Goal: Transaction & Acquisition: Book appointment/travel/reservation

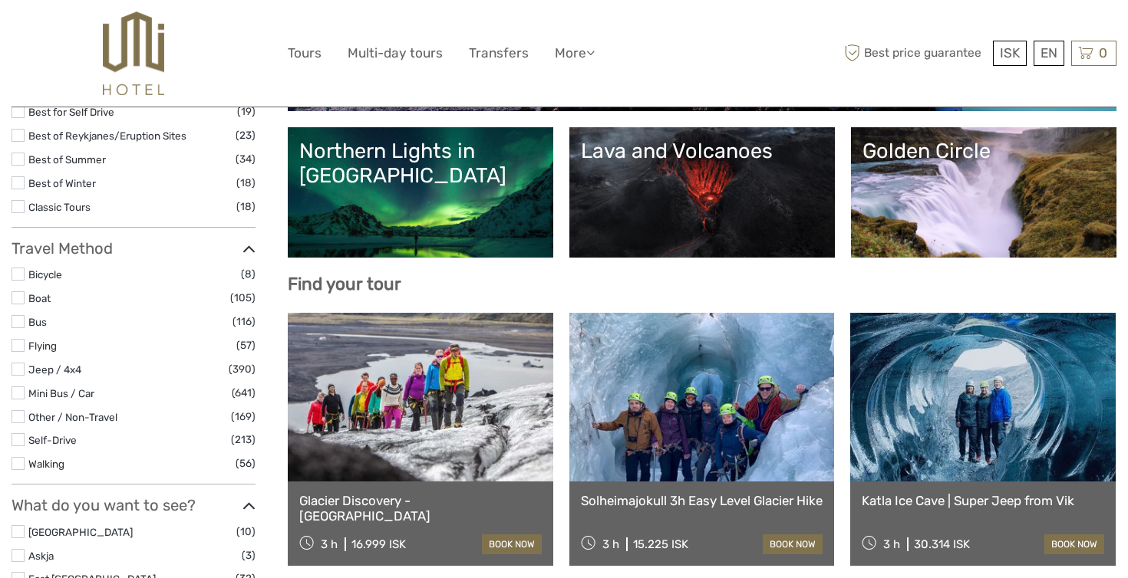
scroll to position [328, 0]
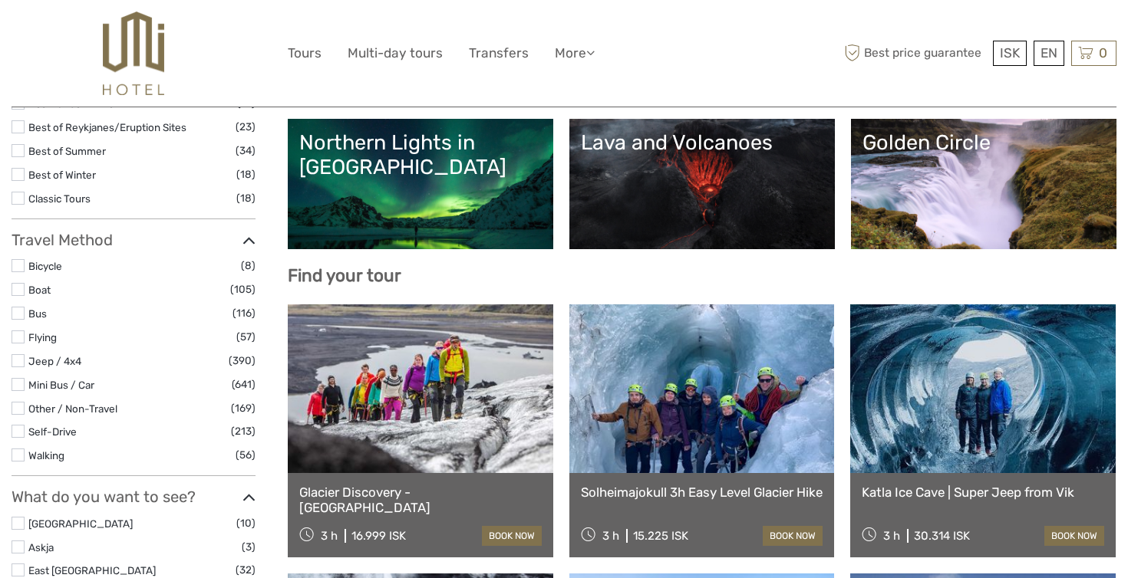
select select
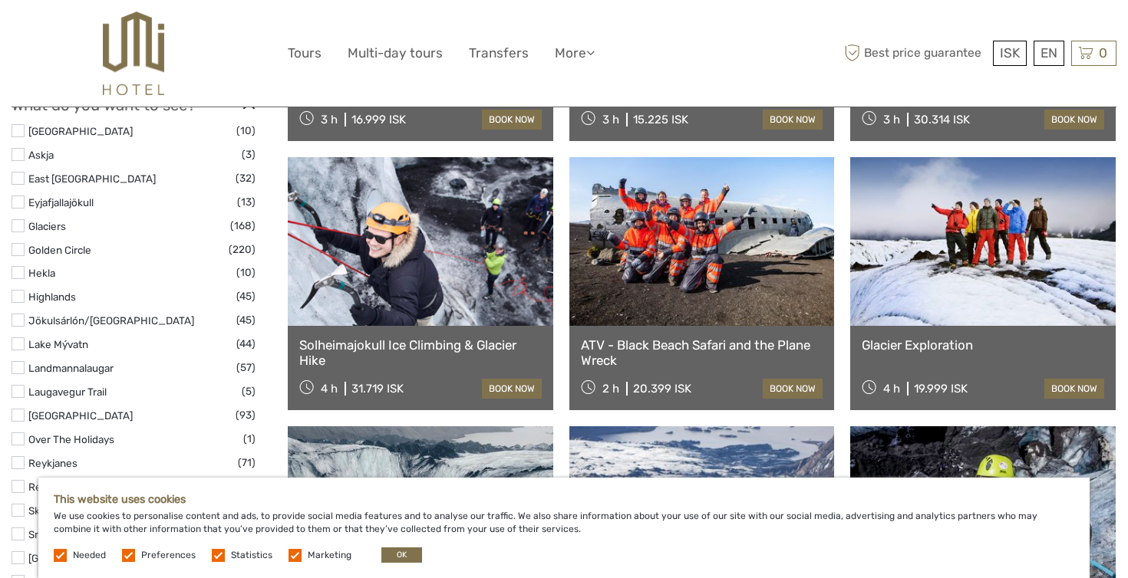
scroll to position [746, 0]
click at [388, 555] on button "OK" at bounding box center [401, 555] width 41 height 15
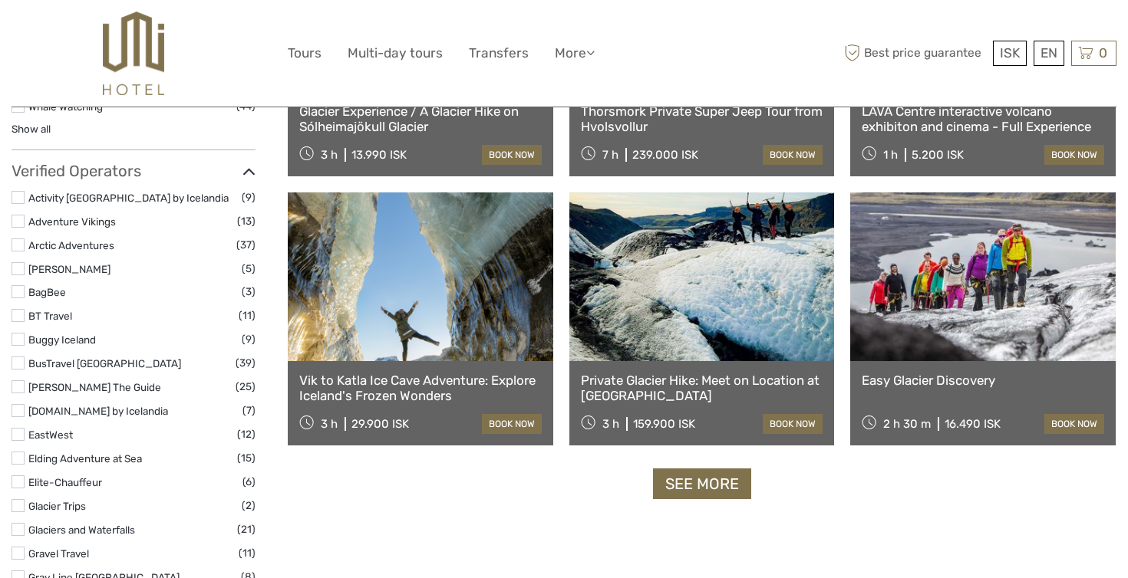
scroll to position [1799, 0]
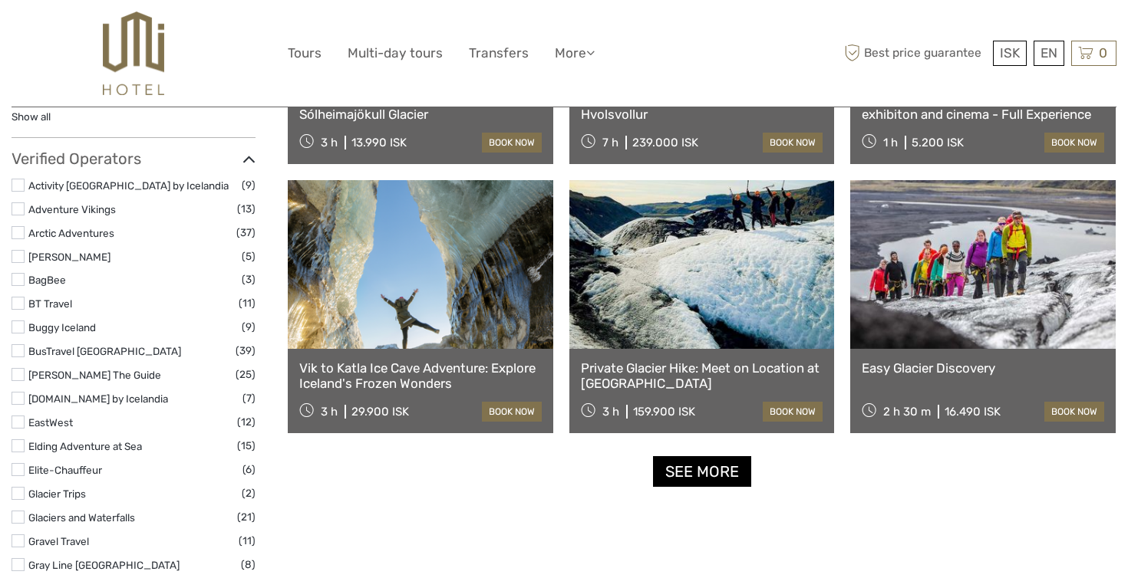
click at [684, 474] on link "See more" at bounding box center [702, 471] width 98 height 31
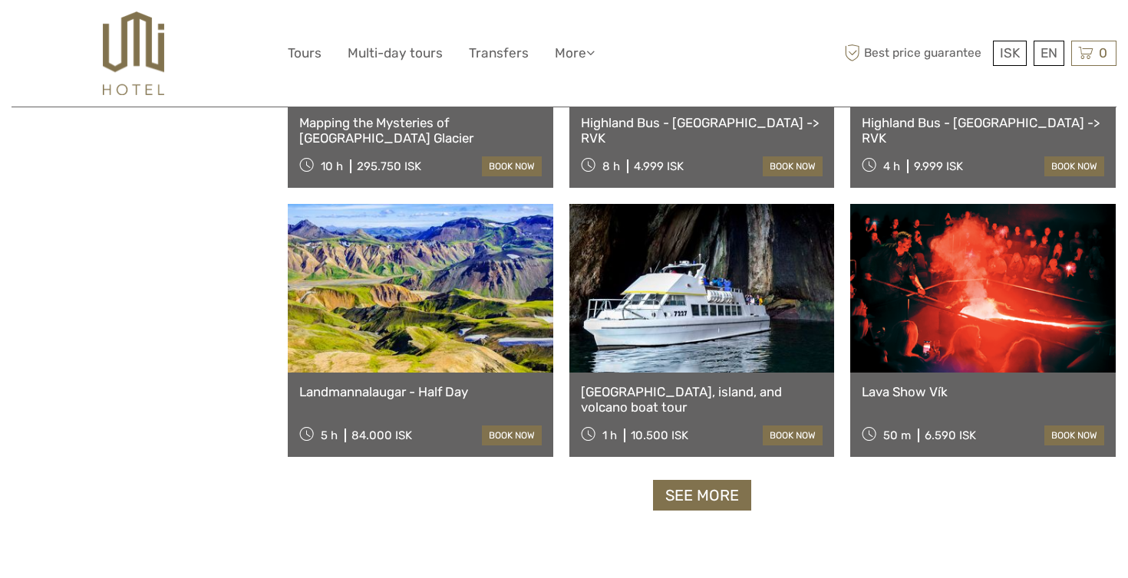
scroll to position [3036, 0]
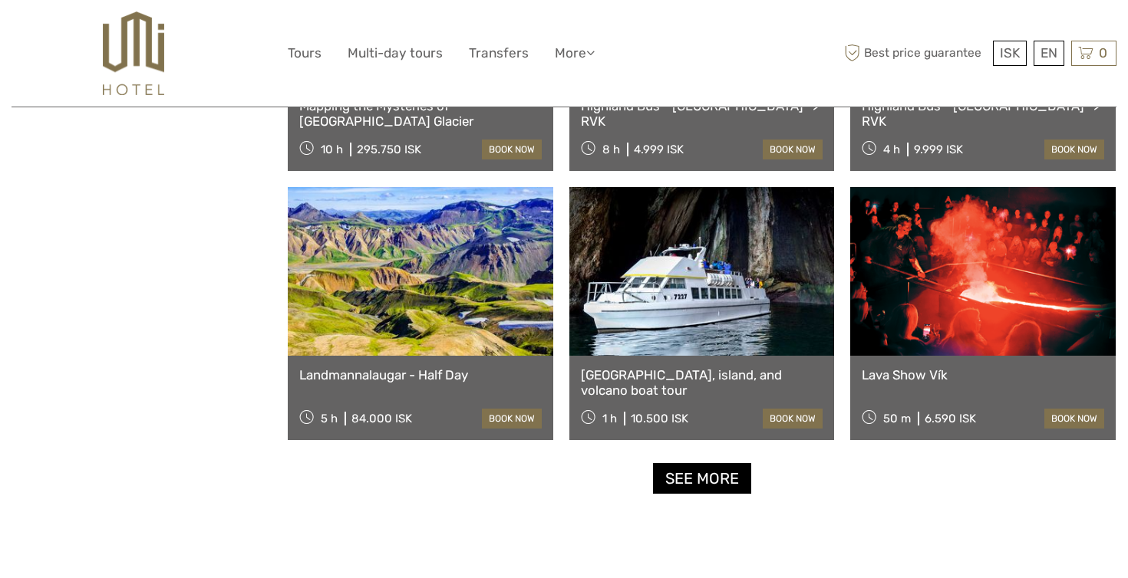
click at [682, 475] on link "See more" at bounding box center [702, 478] width 98 height 31
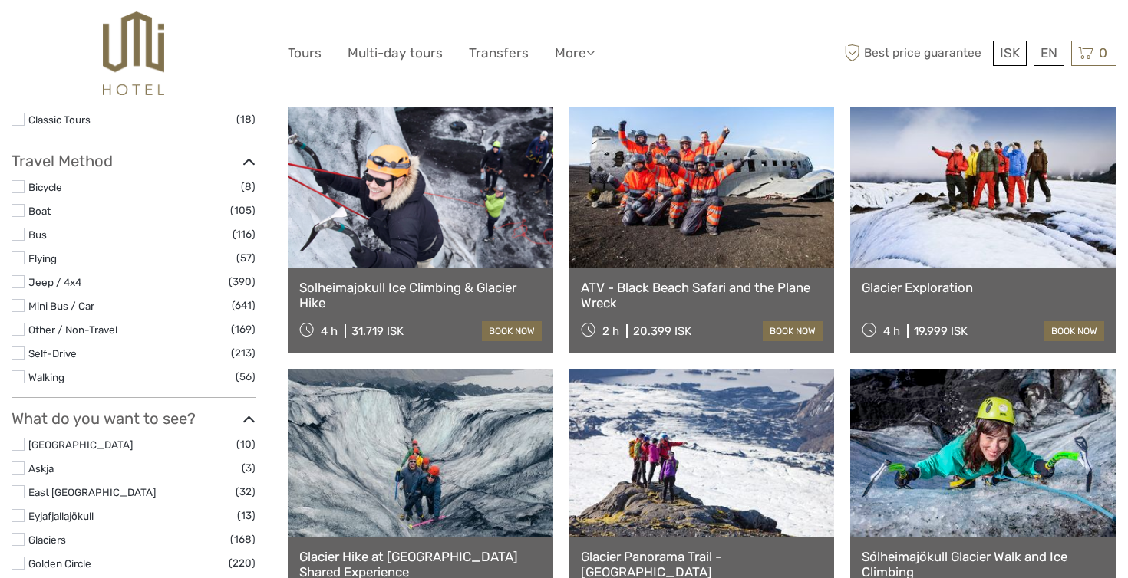
scroll to position [426, 0]
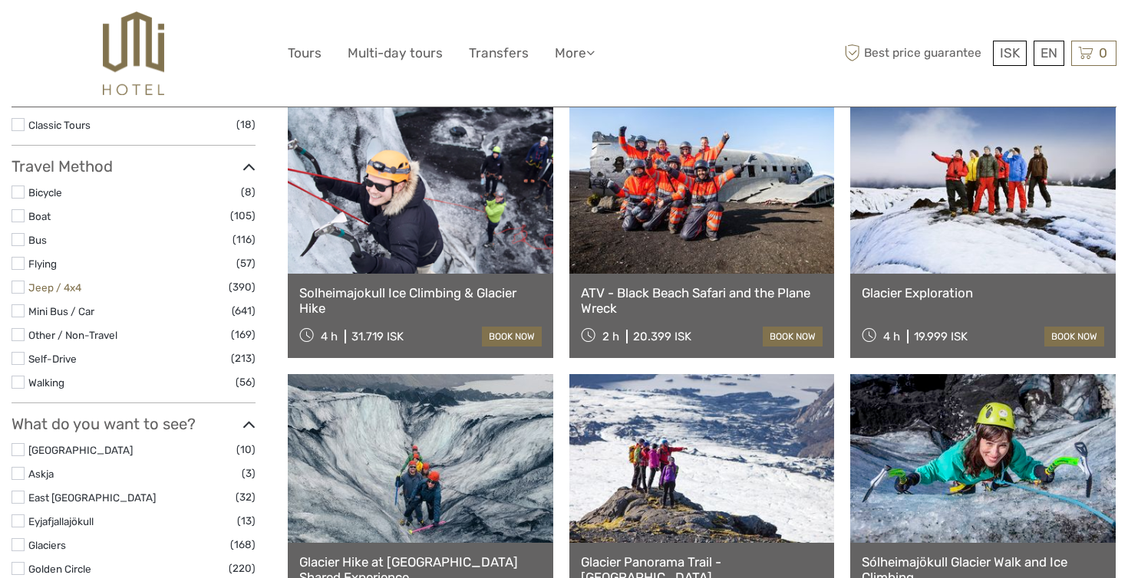
click at [38, 282] on link "Jeep / 4x4" at bounding box center [54, 288] width 53 height 12
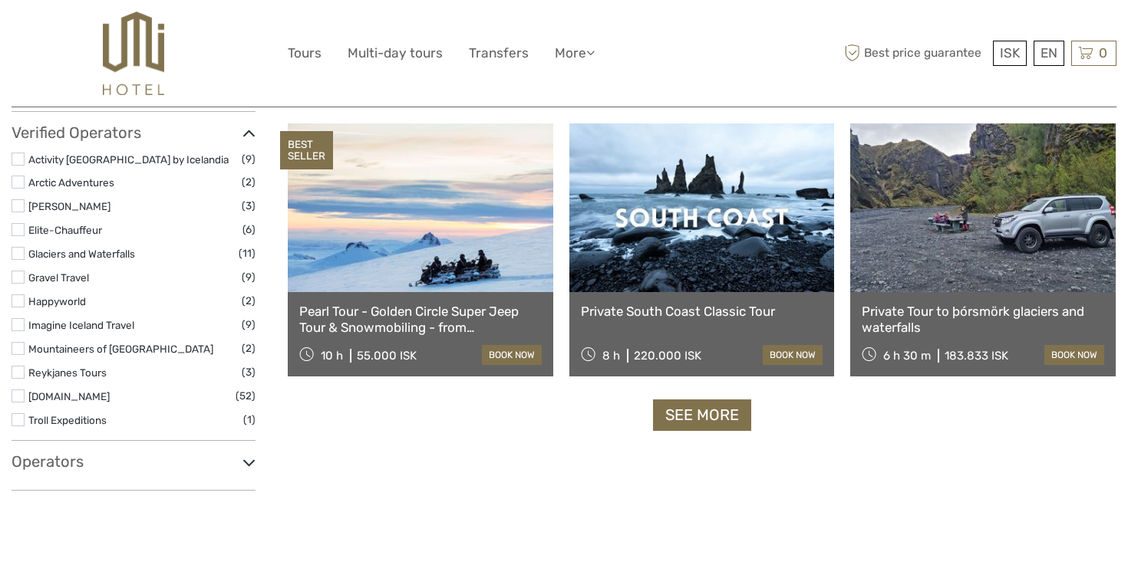
scroll to position [1533, 0]
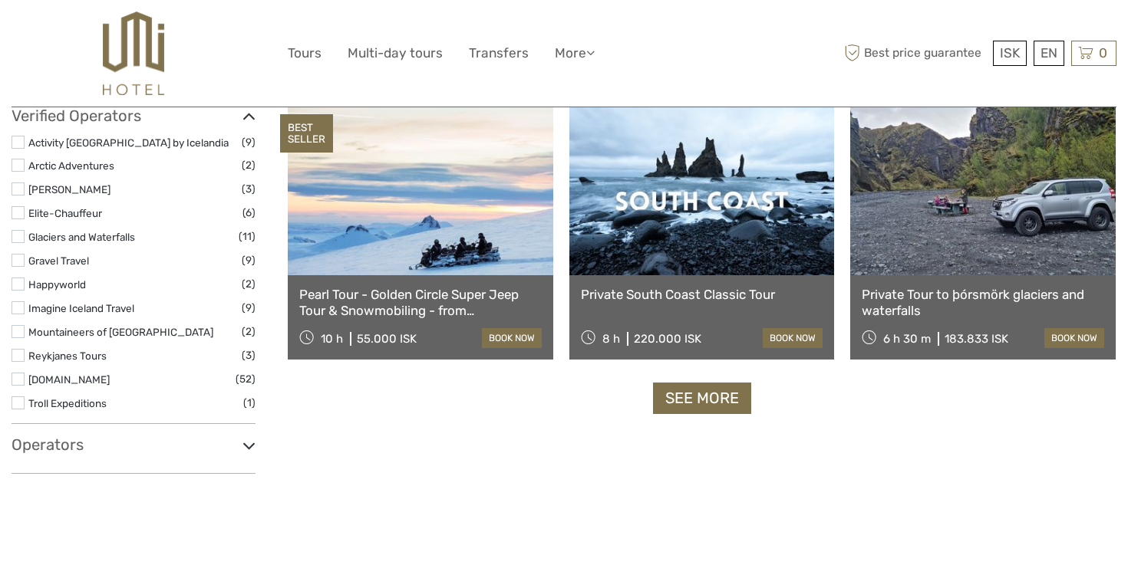
click at [219, 436] on h3 "Operators" at bounding box center [134, 445] width 244 height 18
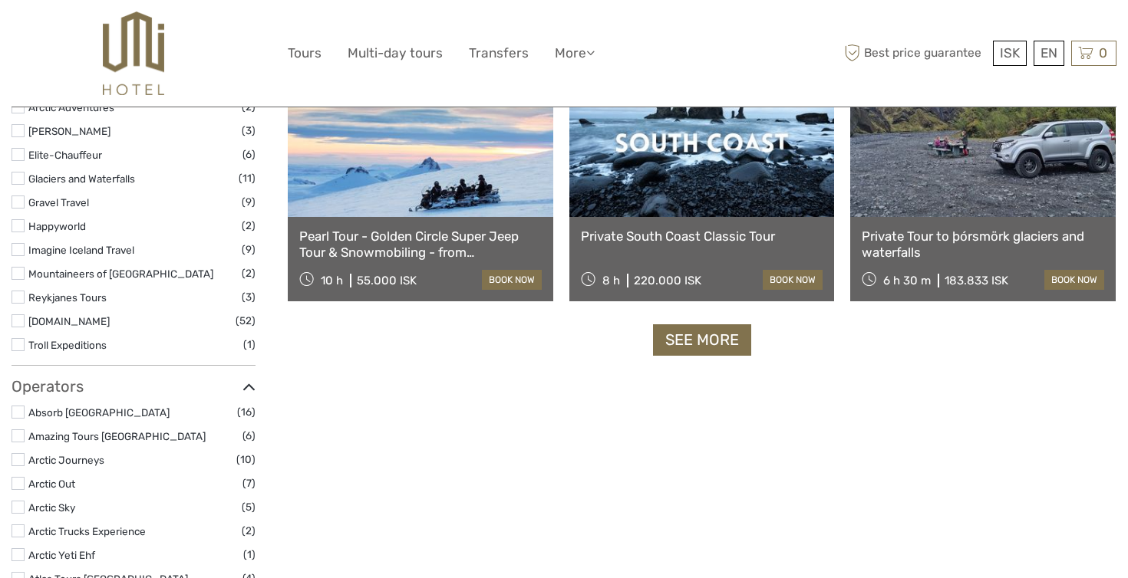
scroll to position [1721, 0]
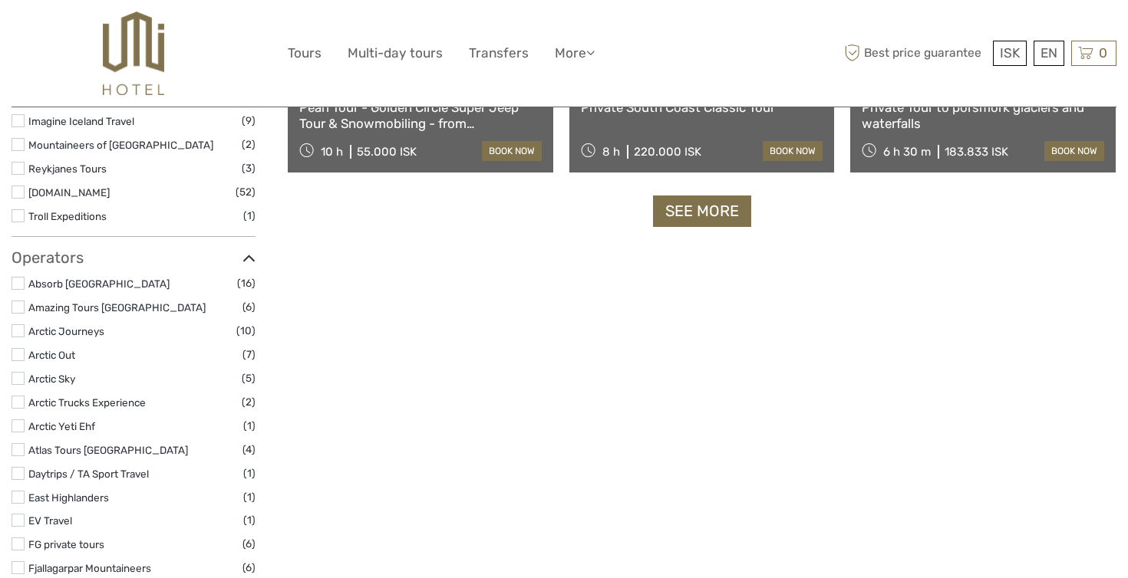
click at [240, 249] on h3 "Operators" at bounding box center [134, 258] width 244 height 18
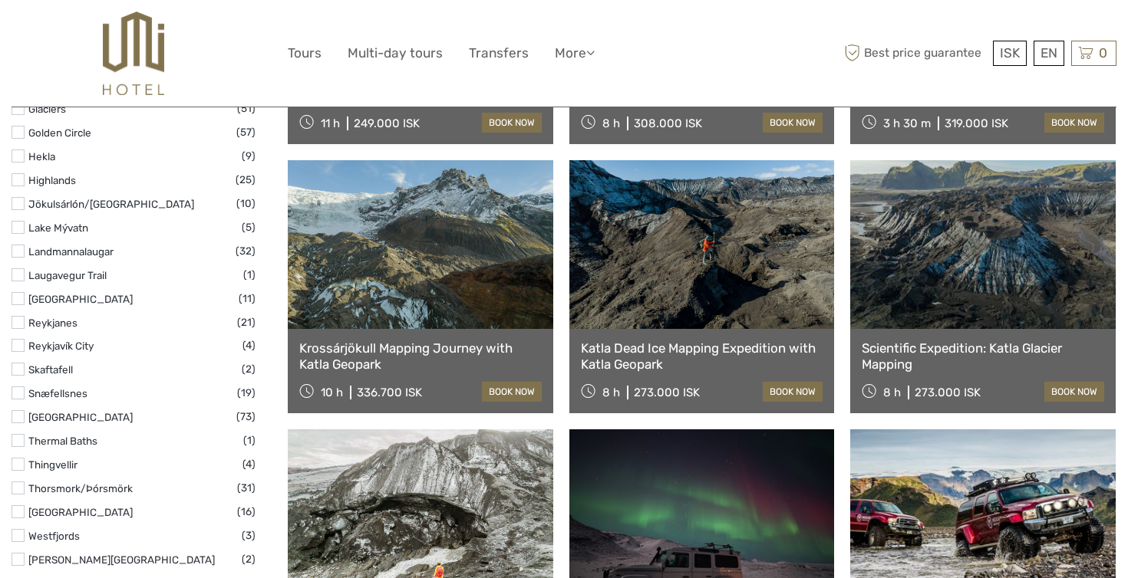
scroll to position [615, 0]
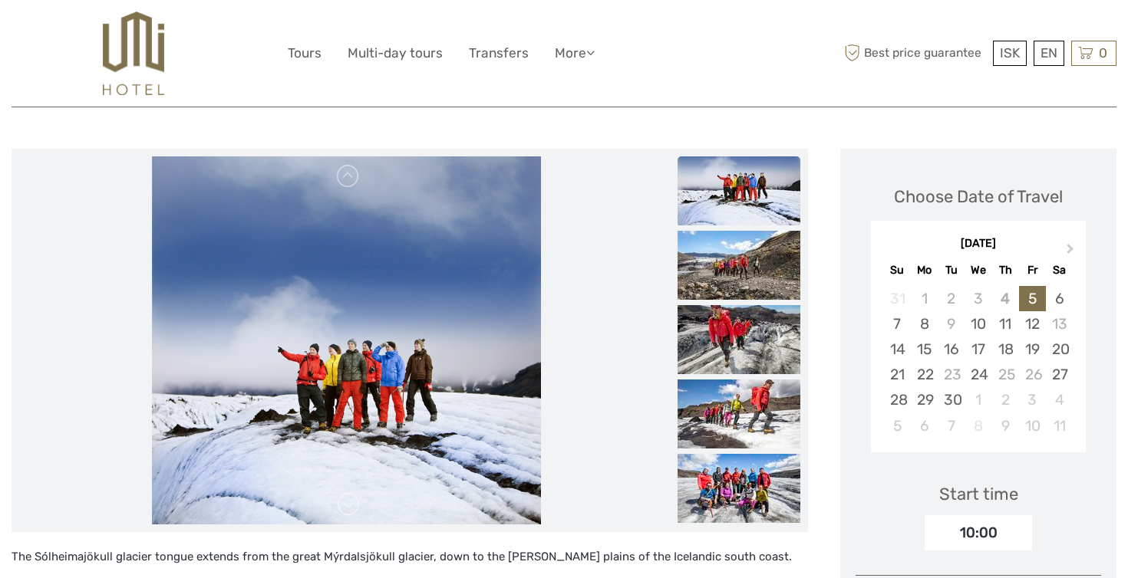
scroll to position [158, 0]
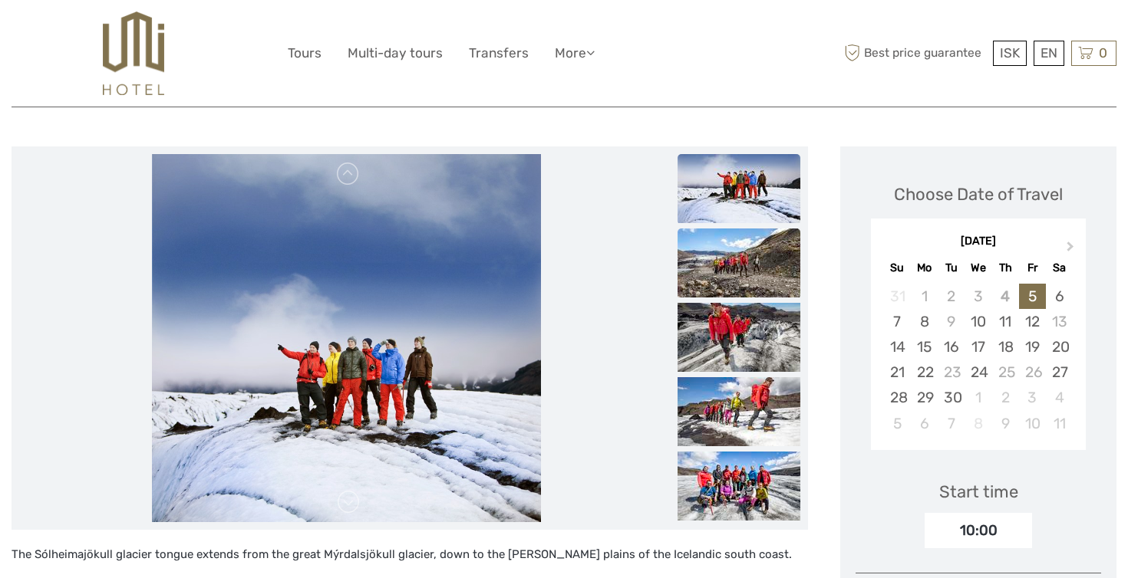
click at [756, 263] on img at bounding box center [738, 263] width 123 height 69
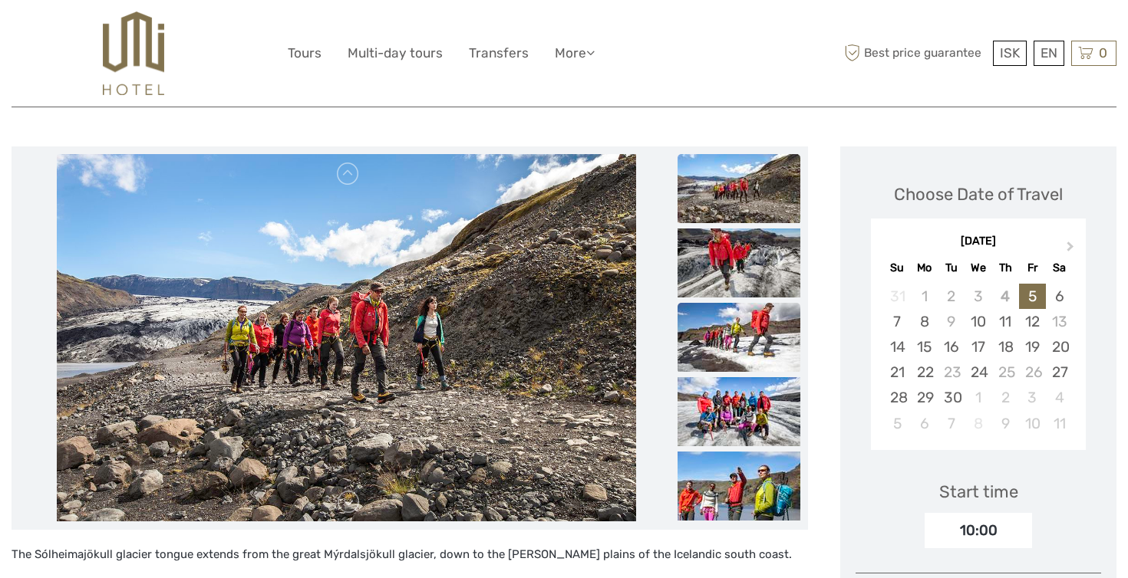
click at [751, 311] on img at bounding box center [738, 337] width 123 height 69
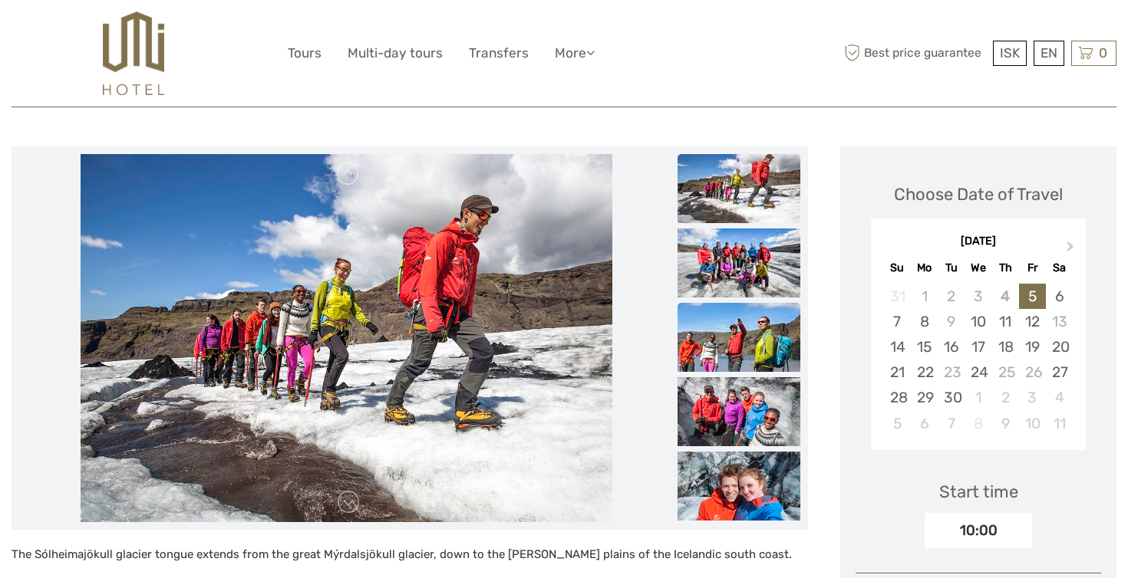
click at [748, 351] on img at bounding box center [738, 337] width 123 height 69
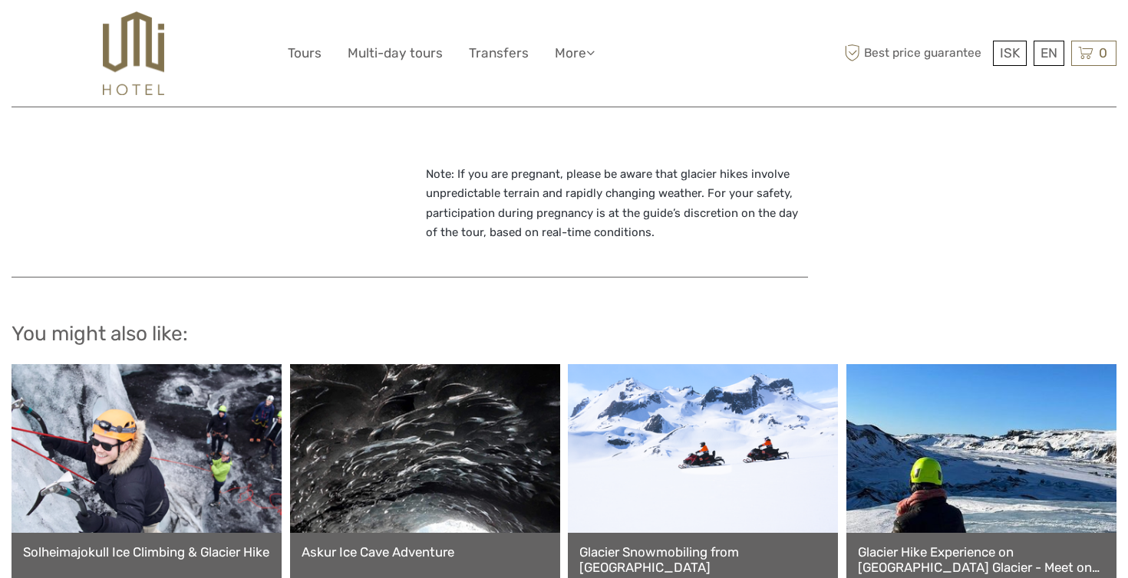
scroll to position [1075, 0]
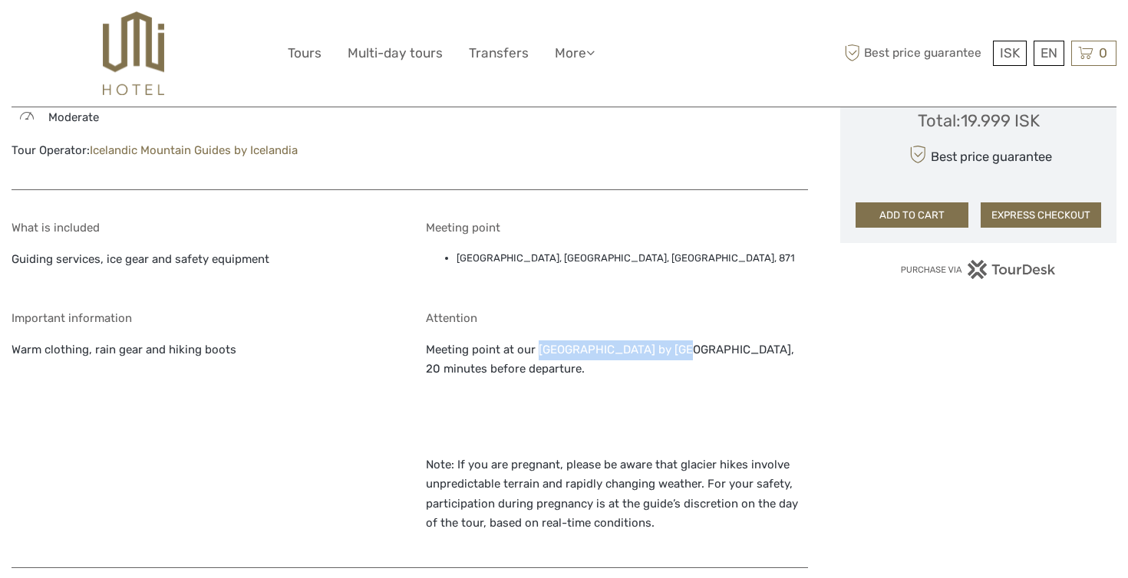
drag, startPoint x: 536, startPoint y: 337, endPoint x: 676, endPoint y: 335, distance: 139.6
click at [676, 341] on p "Meeting point at our Sólheimajökull Base Camp by Sólheimajökull glacier, 20 min…" at bounding box center [617, 360] width 382 height 39
copy p "Sólheimajökull Base Camp"
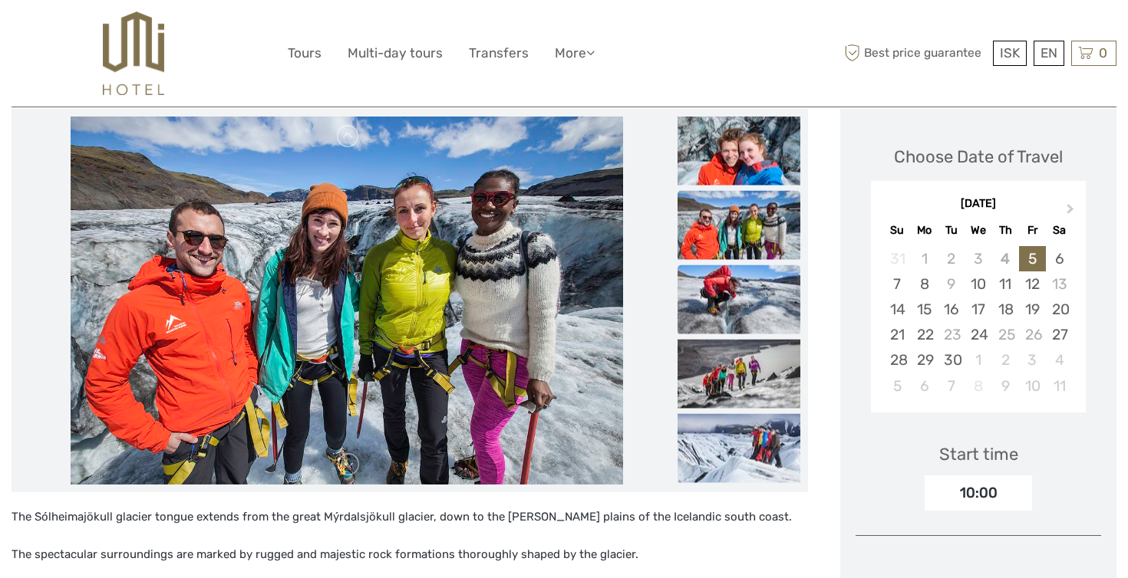
scroll to position [225, 0]
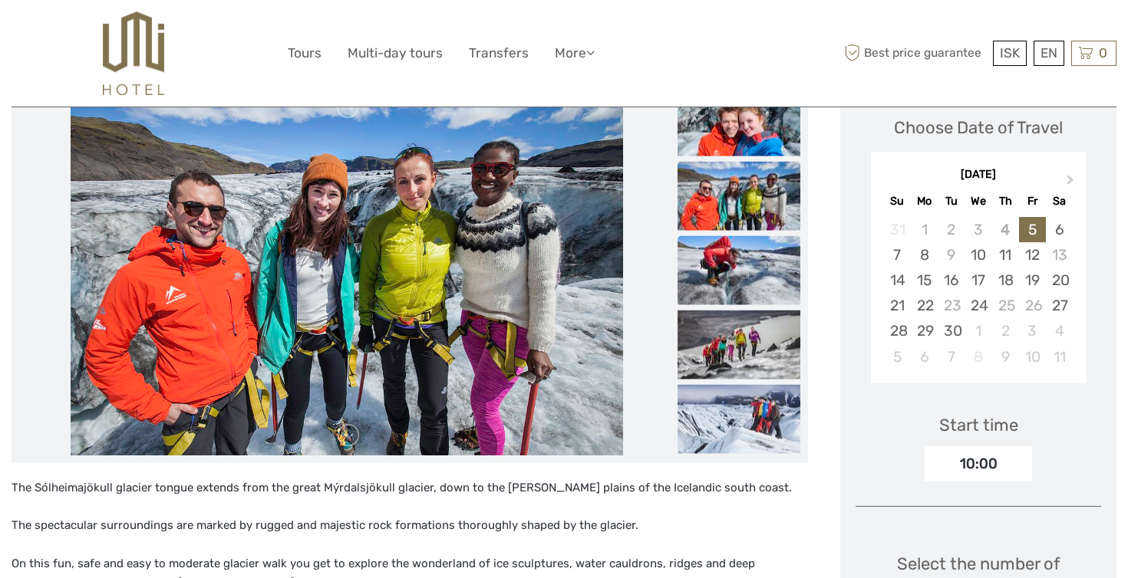
click at [740, 290] on img at bounding box center [738, 269] width 123 height 69
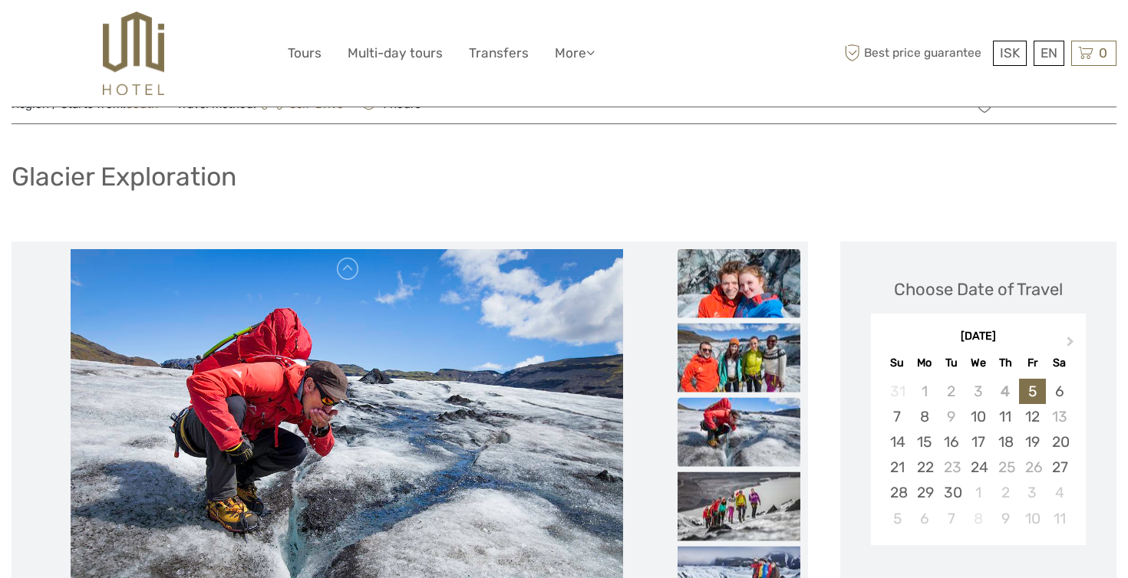
scroll to position [140, 0]
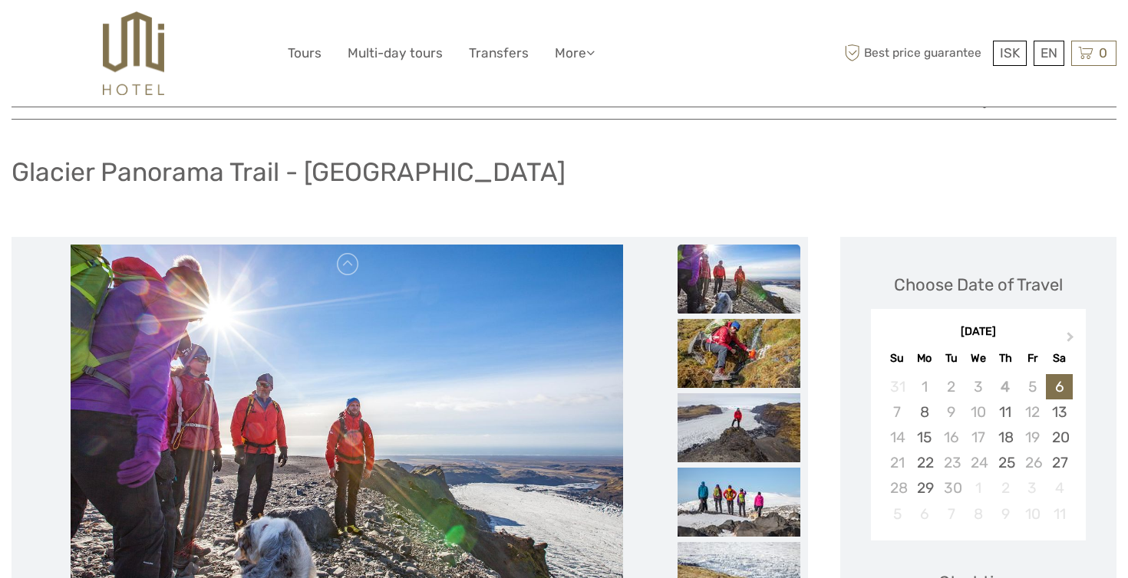
scroll to position [191, 0]
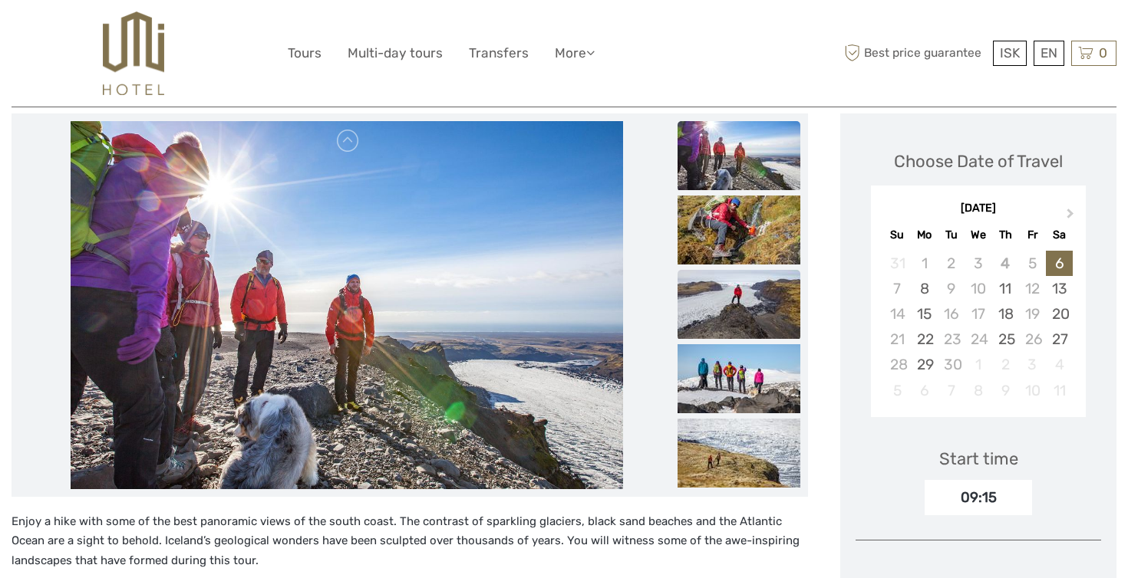
click at [726, 284] on img at bounding box center [738, 304] width 123 height 69
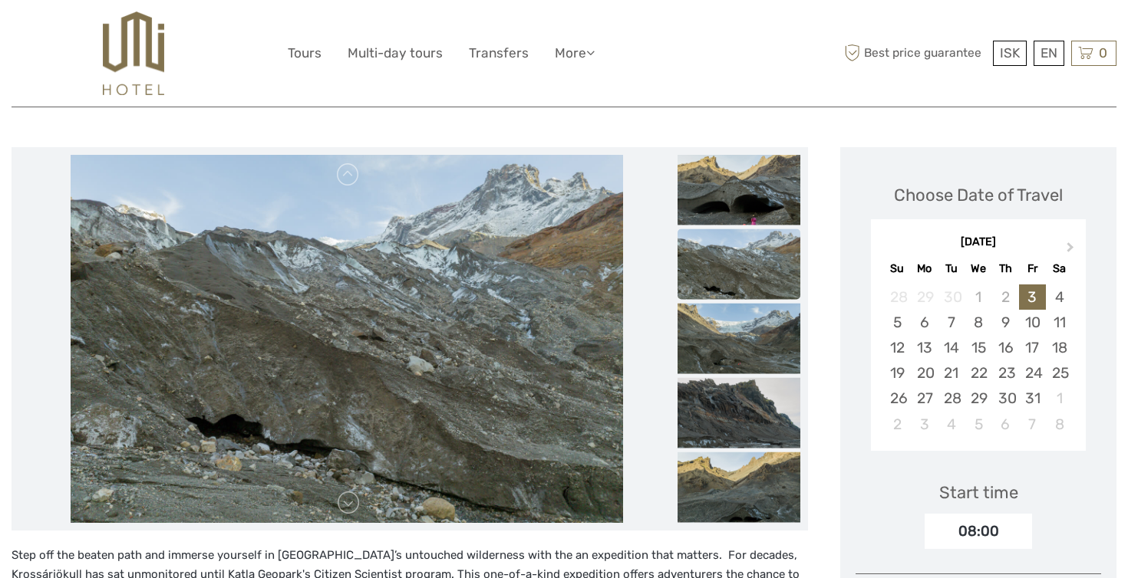
scroll to position [183, 0]
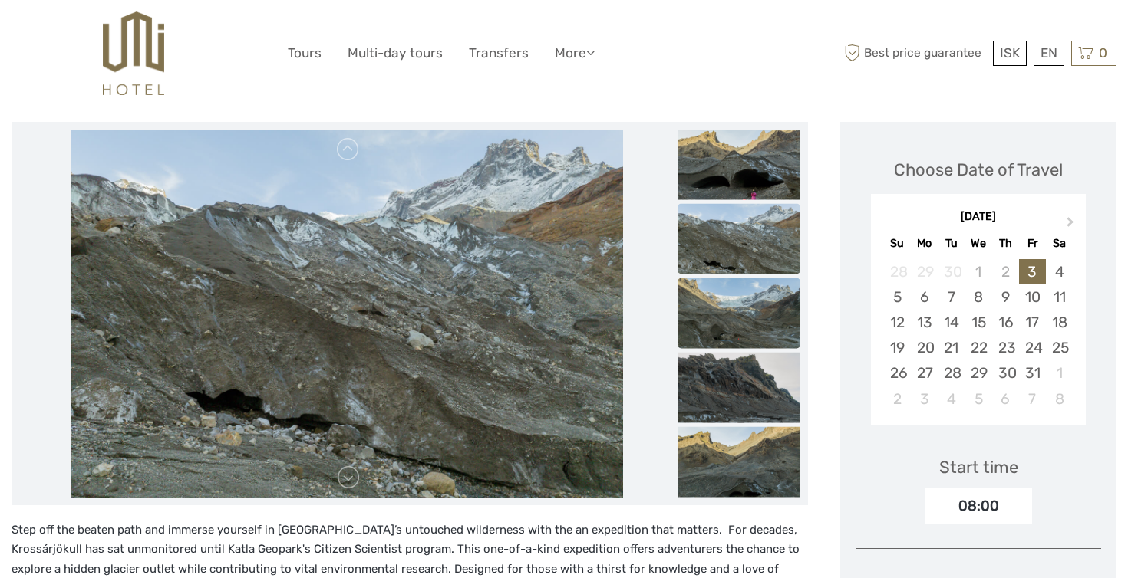
click at [724, 315] on img at bounding box center [738, 319] width 123 height 82
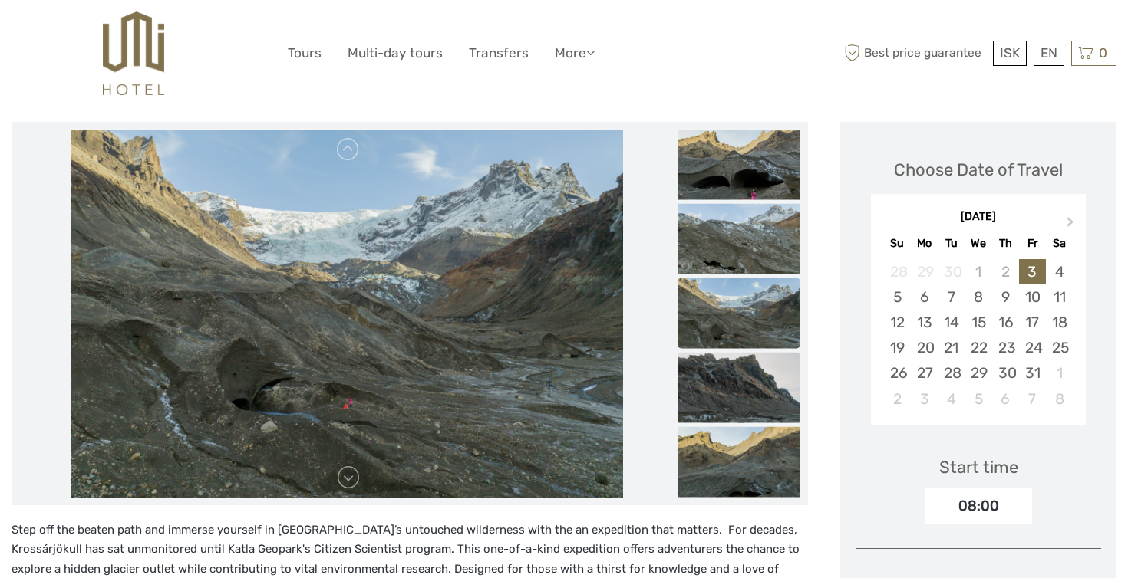
click at [743, 368] on img at bounding box center [738, 393] width 123 height 82
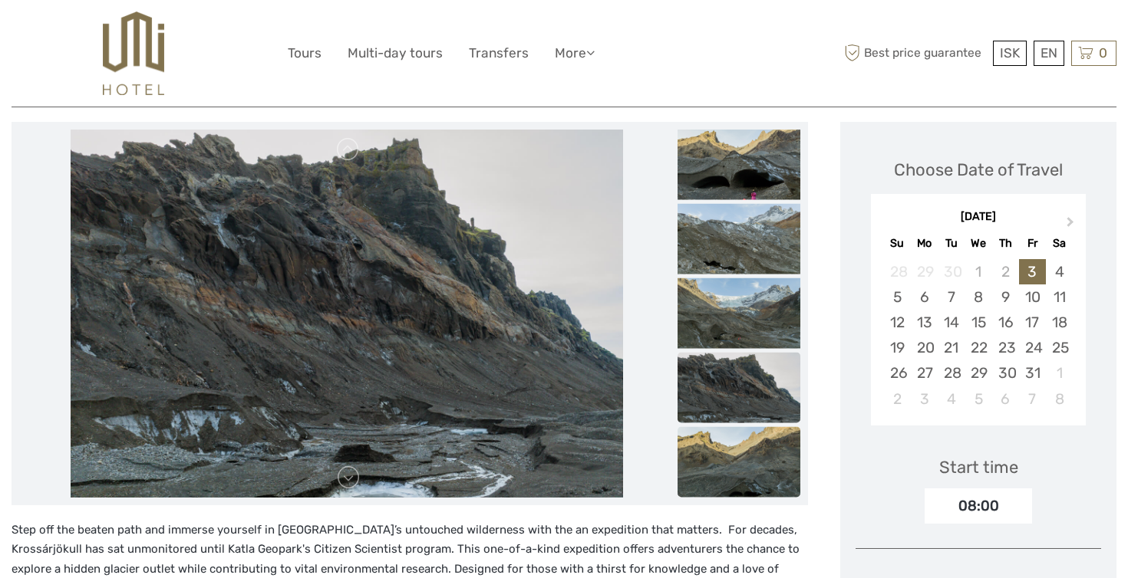
click at [743, 448] on img at bounding box center [738, 468] width 123 height 82
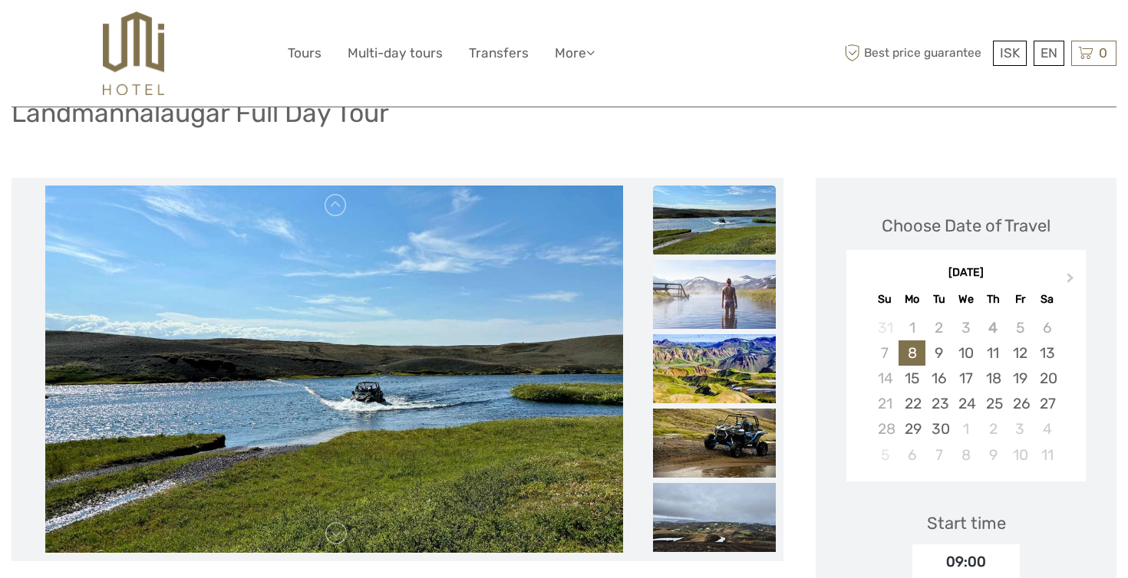
scroll to position [130, 0]
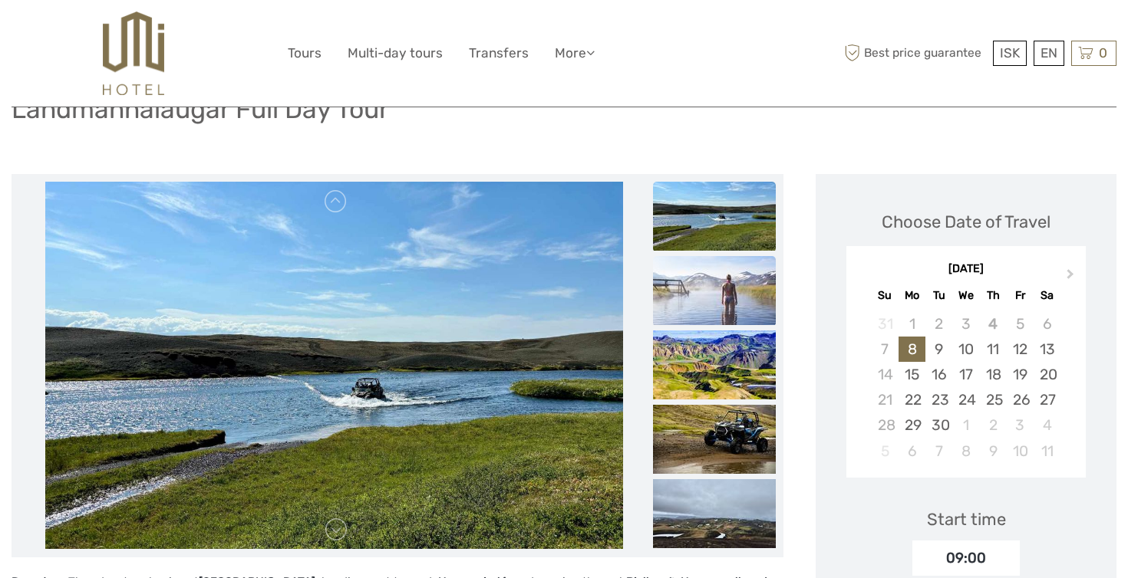
click at [756, 300] on img at bounding box center [714, 290] width 123 height 69
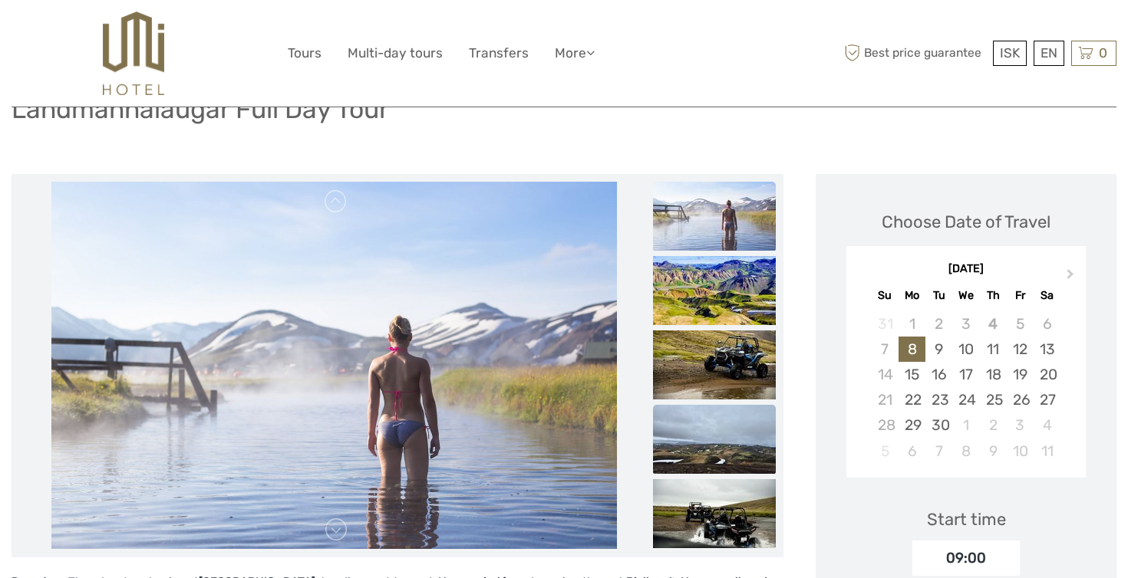
click at [745, 420] on img at bounding box center [714, 439] width 123 height 69
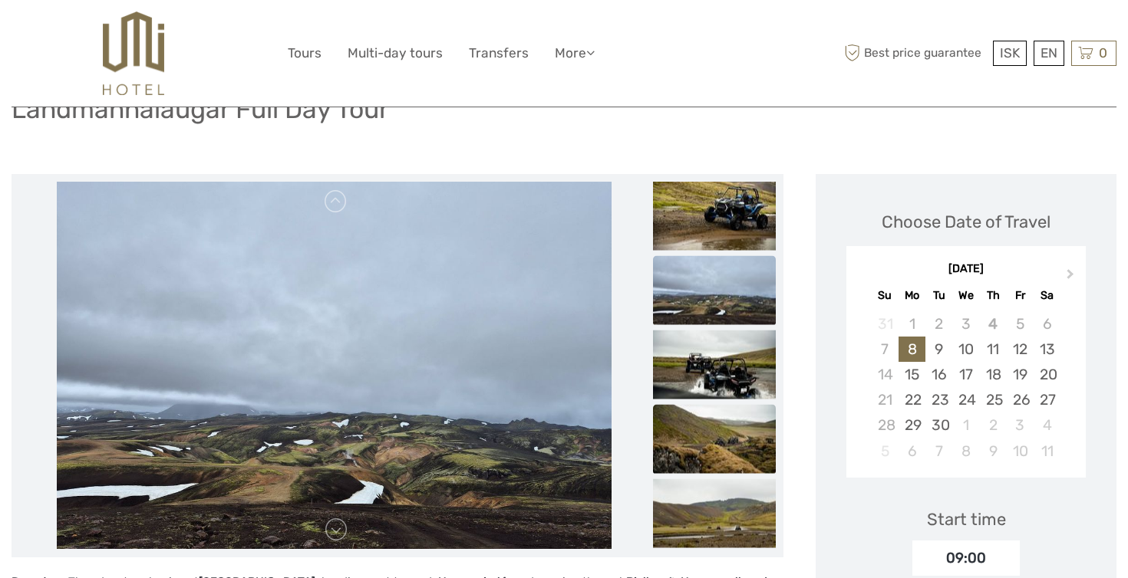
click at [751, 433] on img at bounding box center [714, 438] width 123 height 69
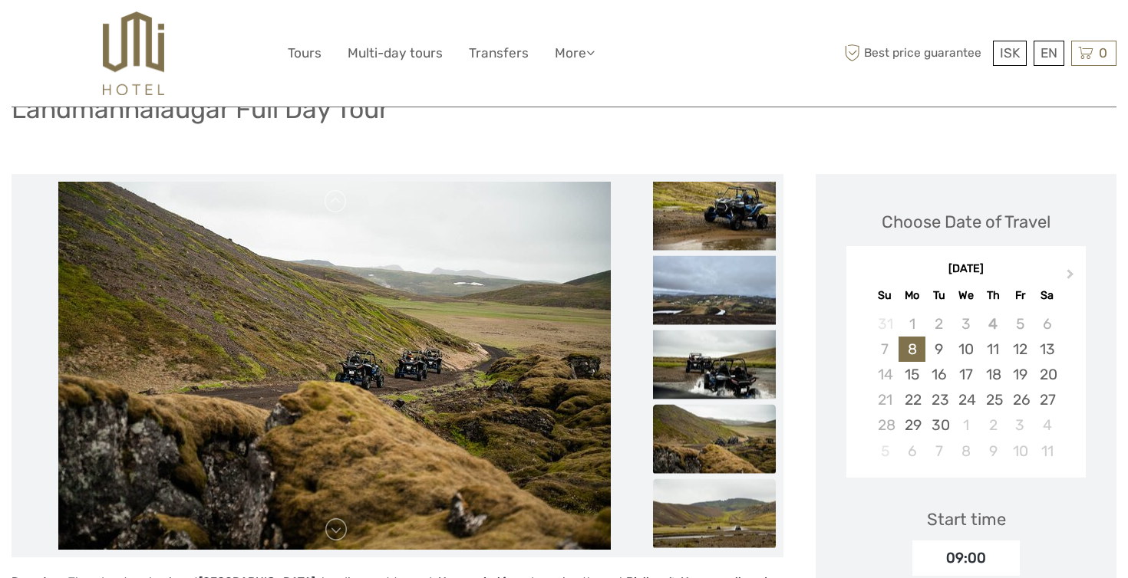
click at [749, 502] on img at bounding box center [714, 513] width 123 height 69
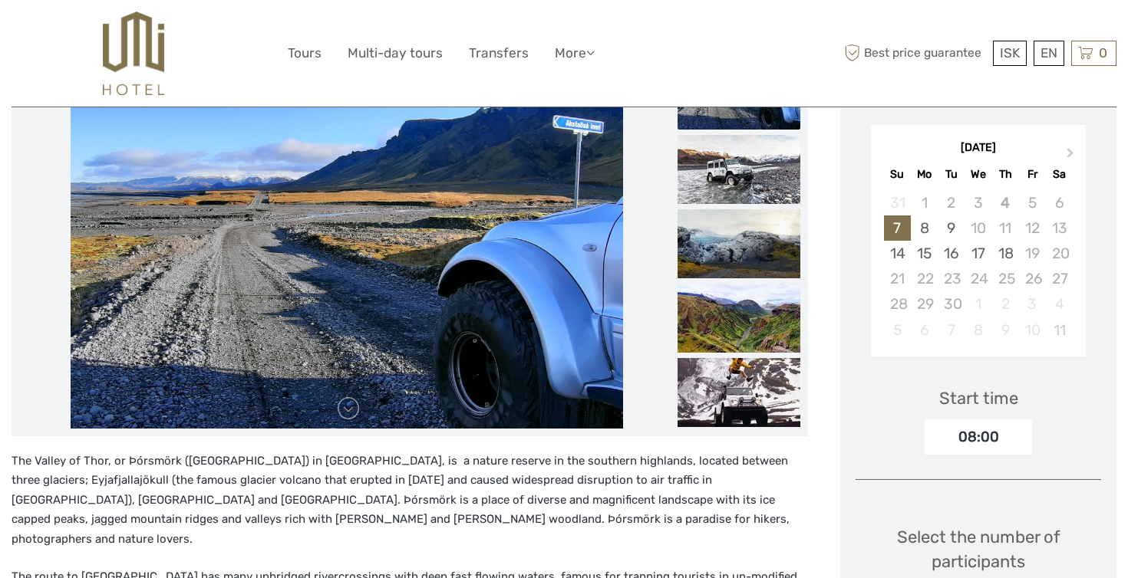
scroll to position [232, 0]
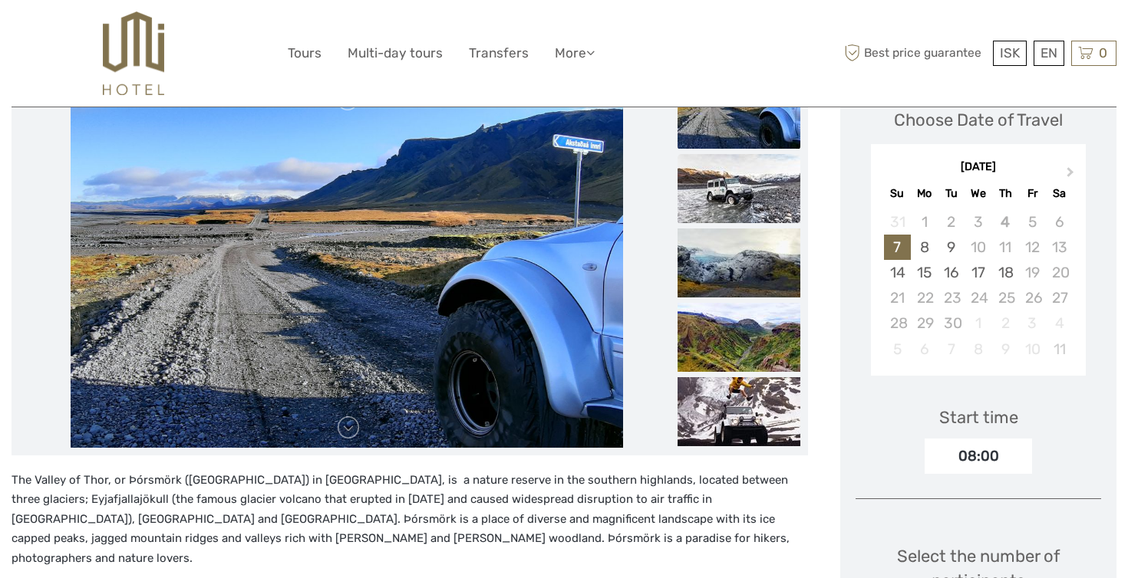
click at [773, 193] on img at bounding box center [738, 188] width 123 height 69
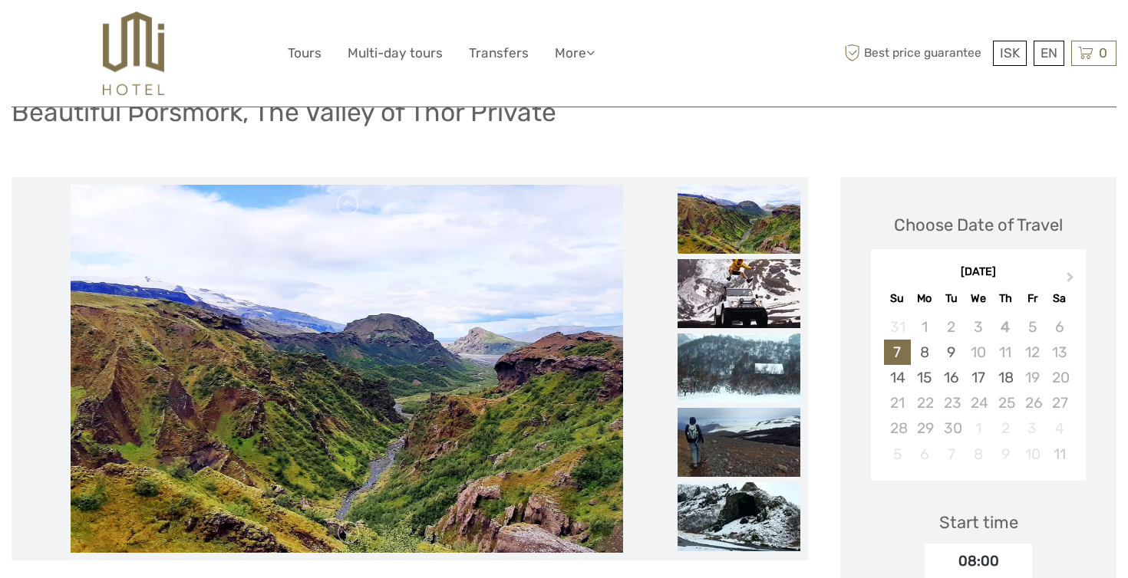
scroll to position [127, 0]
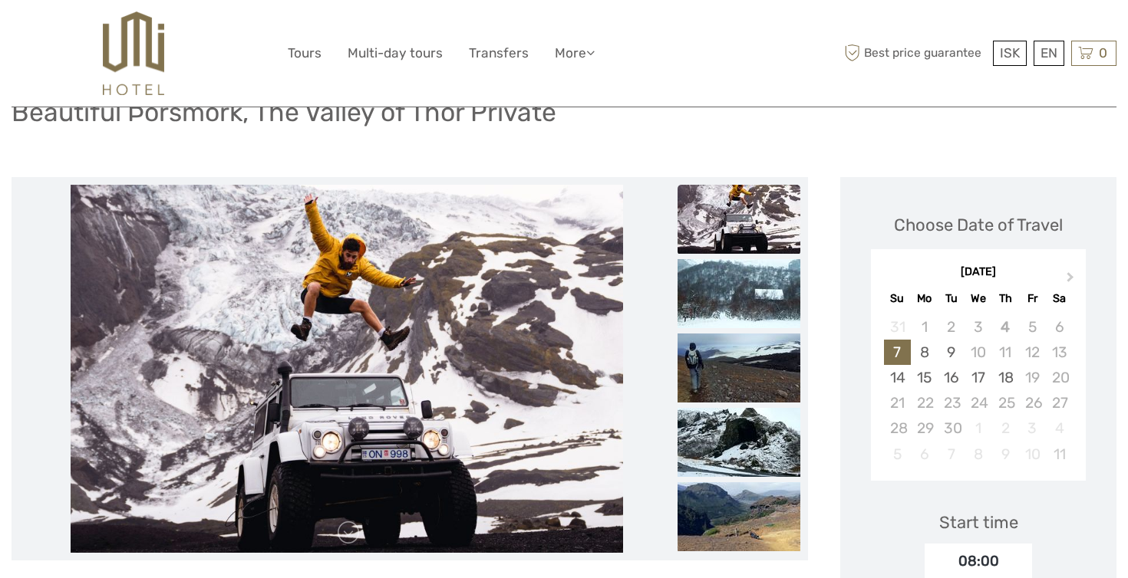
click at [756, 230] on img at bounding box center [738, 219] width 123 height 69
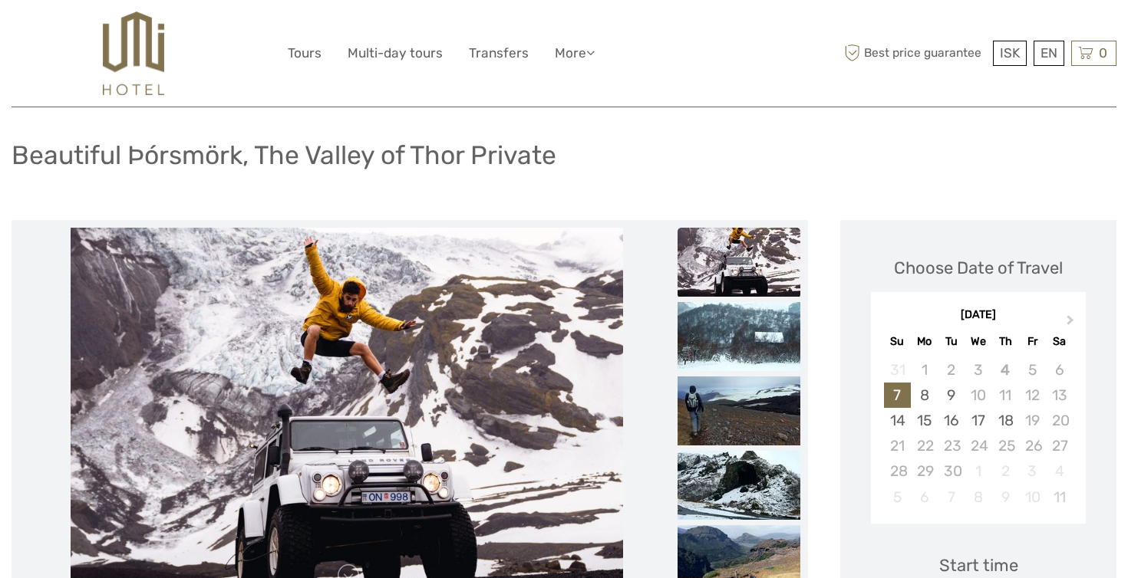
scroll to position [86, 0]
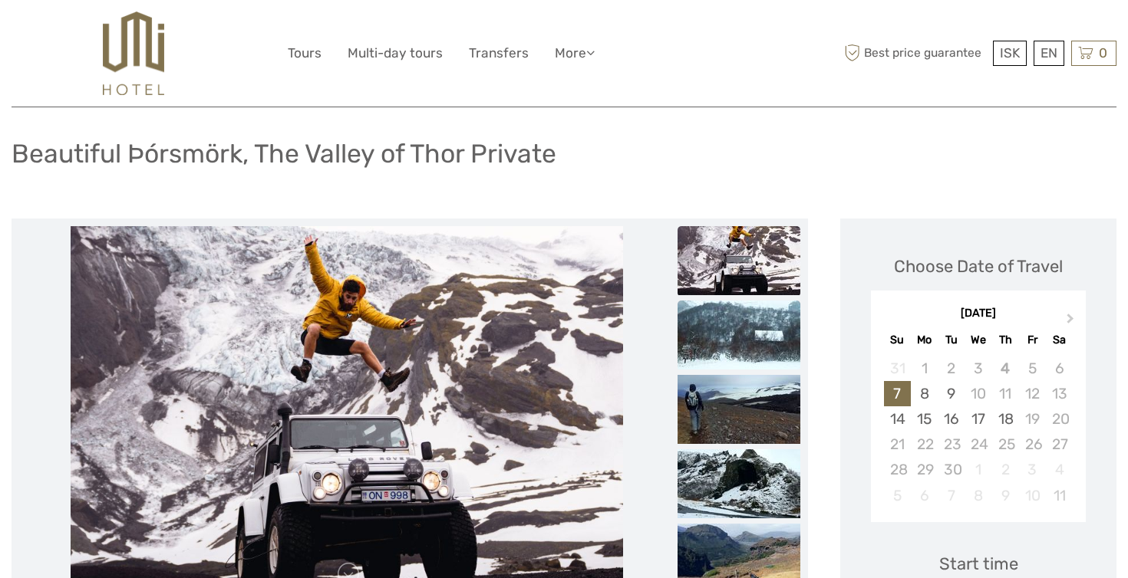
click at [762, 321] on img at bounding box center [738, 335] width 123 height 69
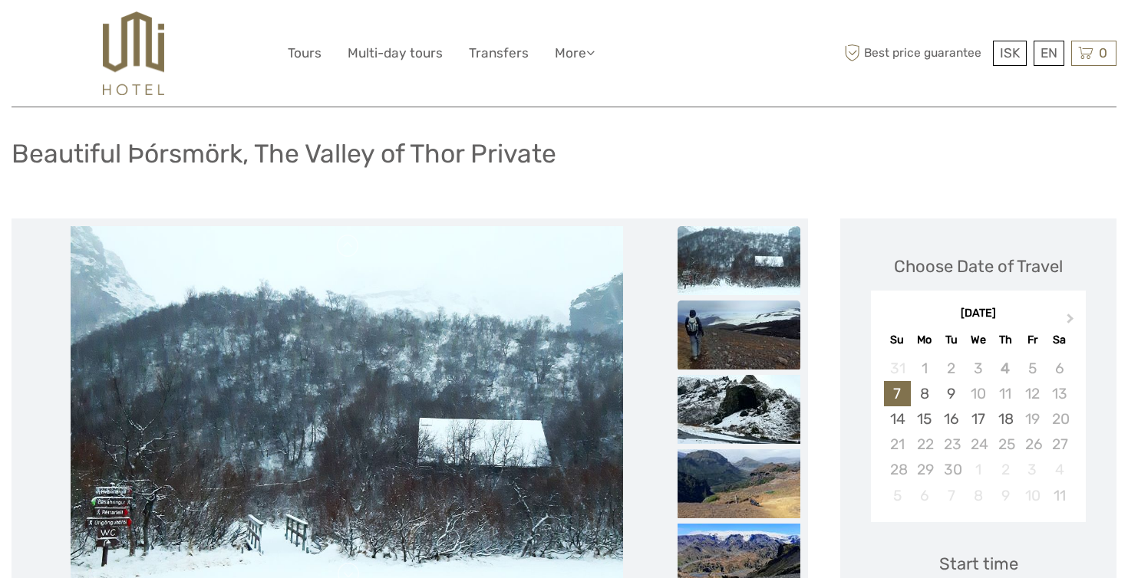
click at [752, 357] on img at bounding box center [738, 335] width 123 height 69
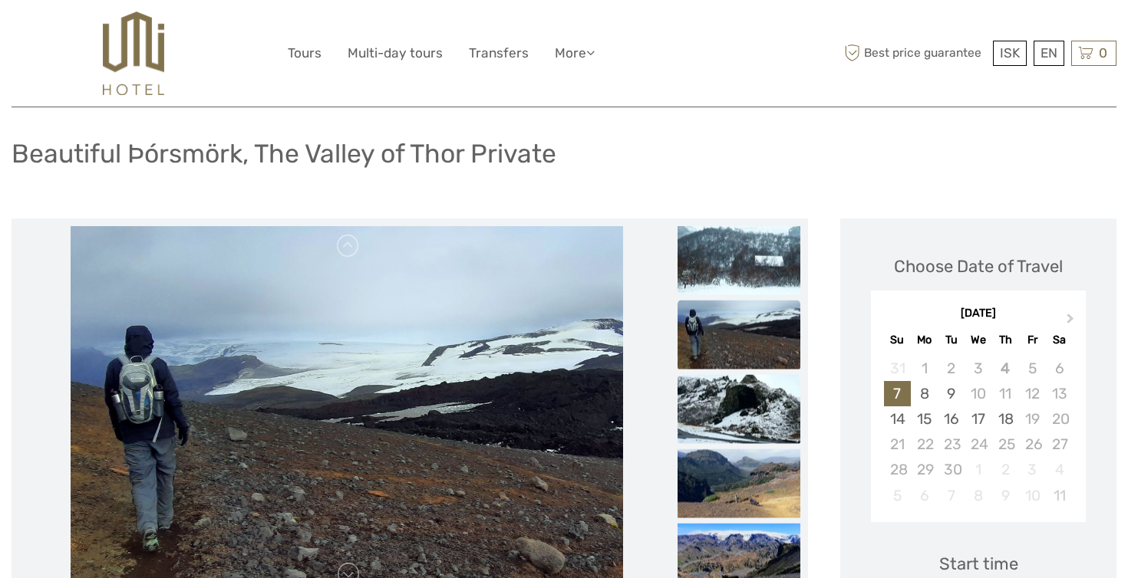
click at [742, 403] on img at bounding box center [738, 408] width 123 height 69
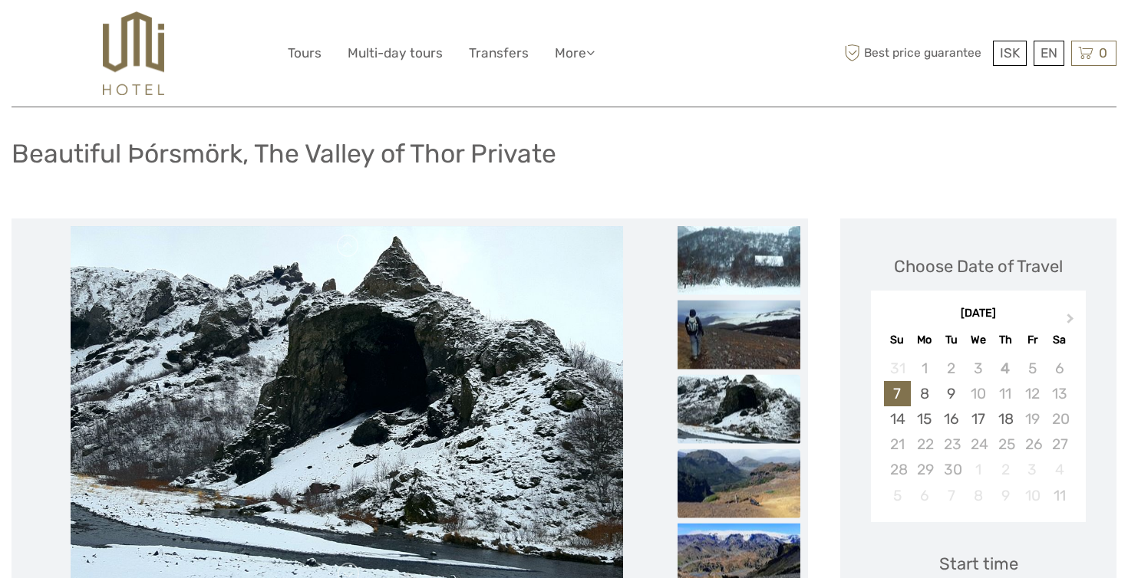
click at [739, 465] on img at bounding box center [738, 483] width 123 height 69
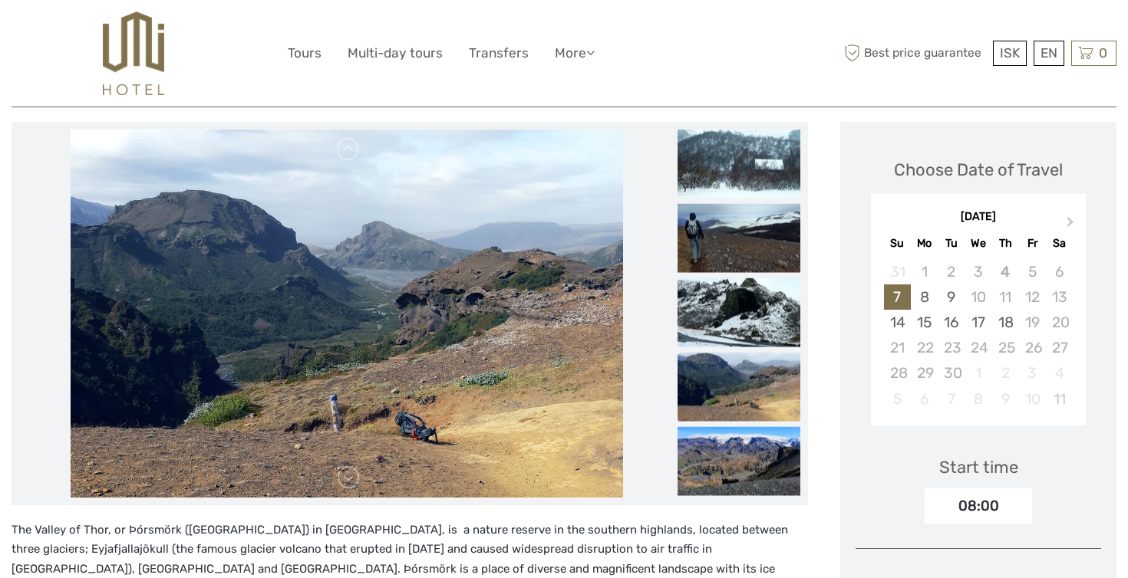
scroll to position [187, 0]
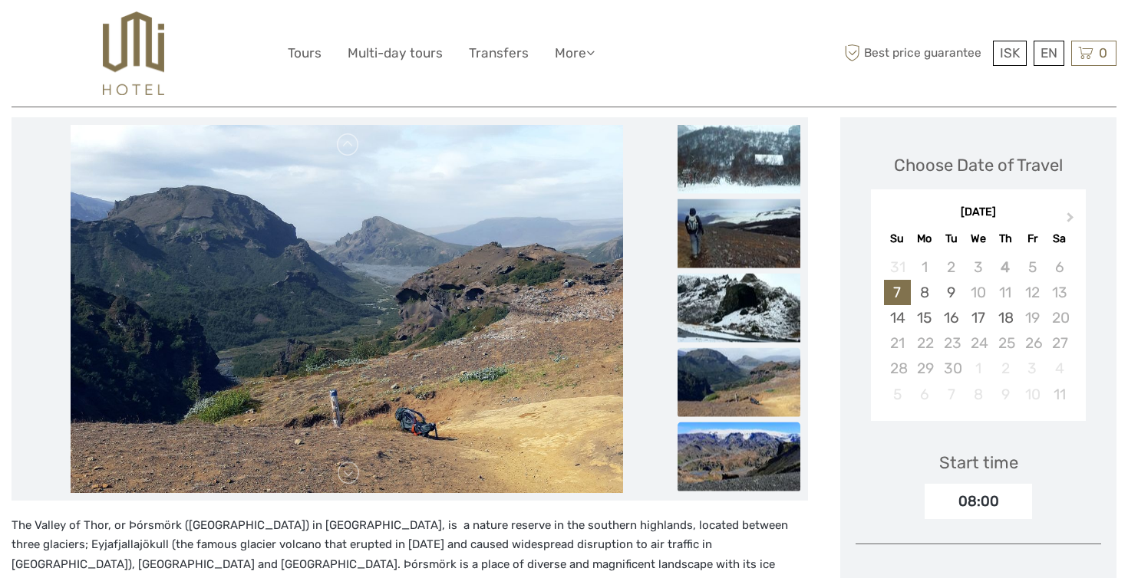
click at [743, 450] on img at bounding box center [738, 456] width 123 height 69
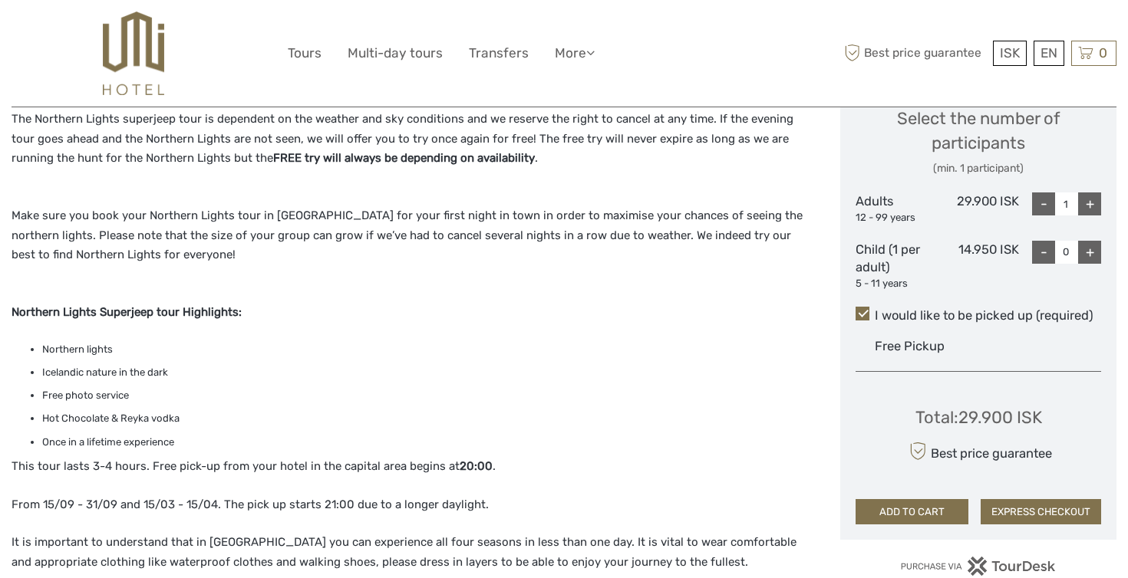
scroll to position [529, 0]
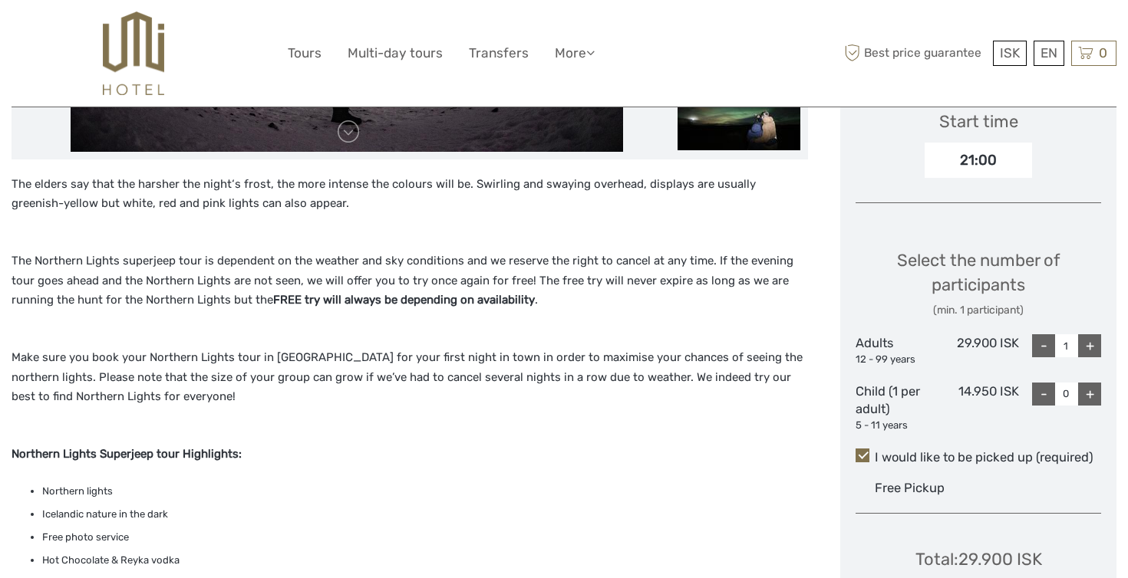
click at [1091, 338] on div "+" at bounding box center [1089, 345] width 23 height 23
type input "5"
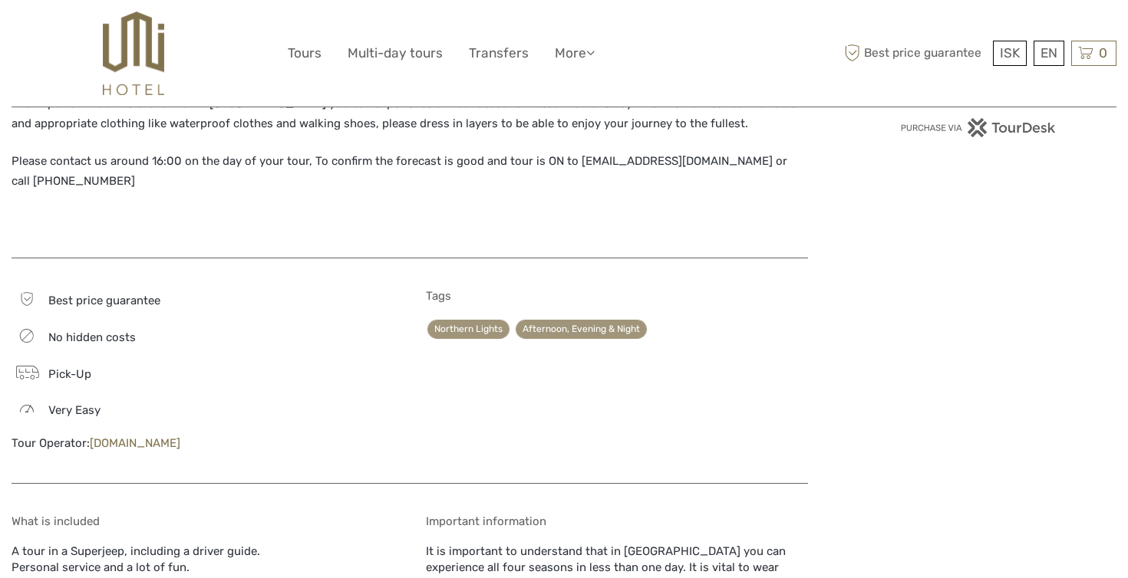
scroll to position [1116, 0]
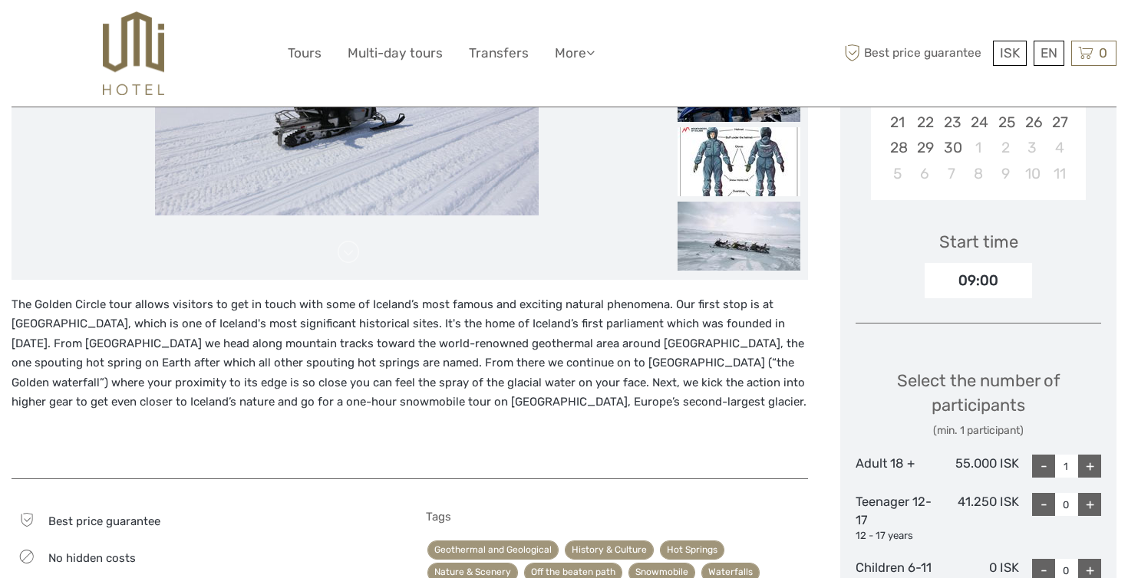
scroll to position [408, 0]
click at [734, 180] on img at bounding box center [738, 161] width 123 height 69
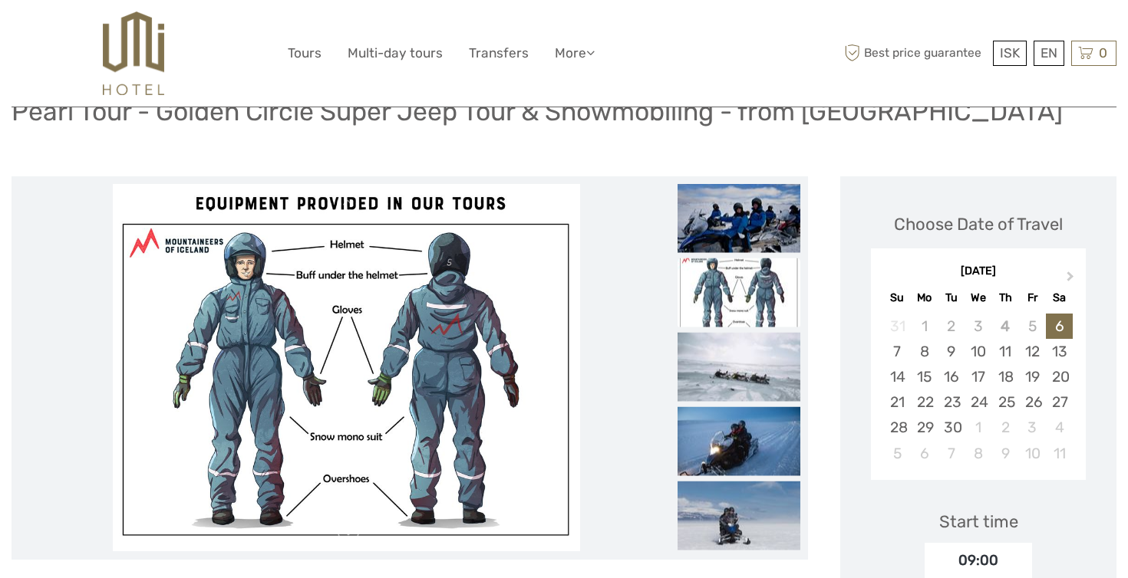
scroll to position [97, 0]
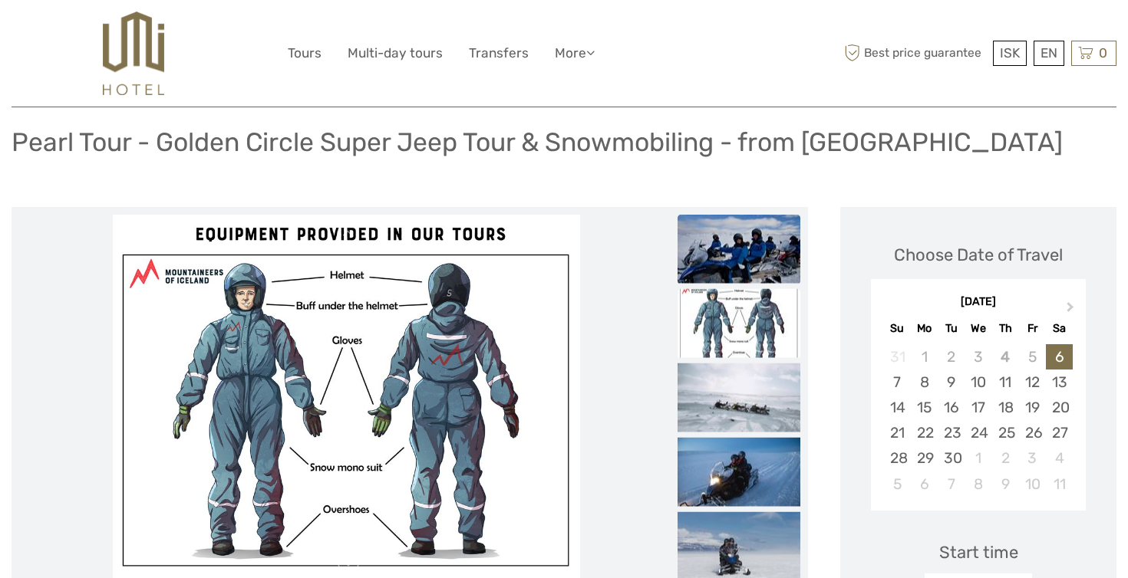
click at [744, 244] on img at bounding box center [738, 248] width 123 height 69
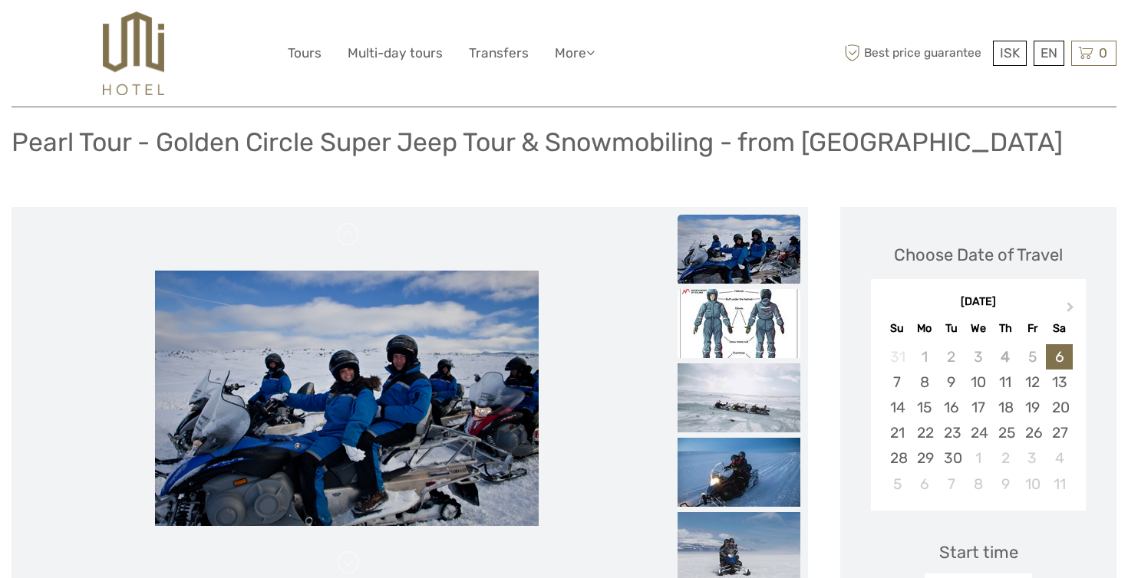
click at [746, 354] on img at bounding box center [738, 323] width 123 height 69
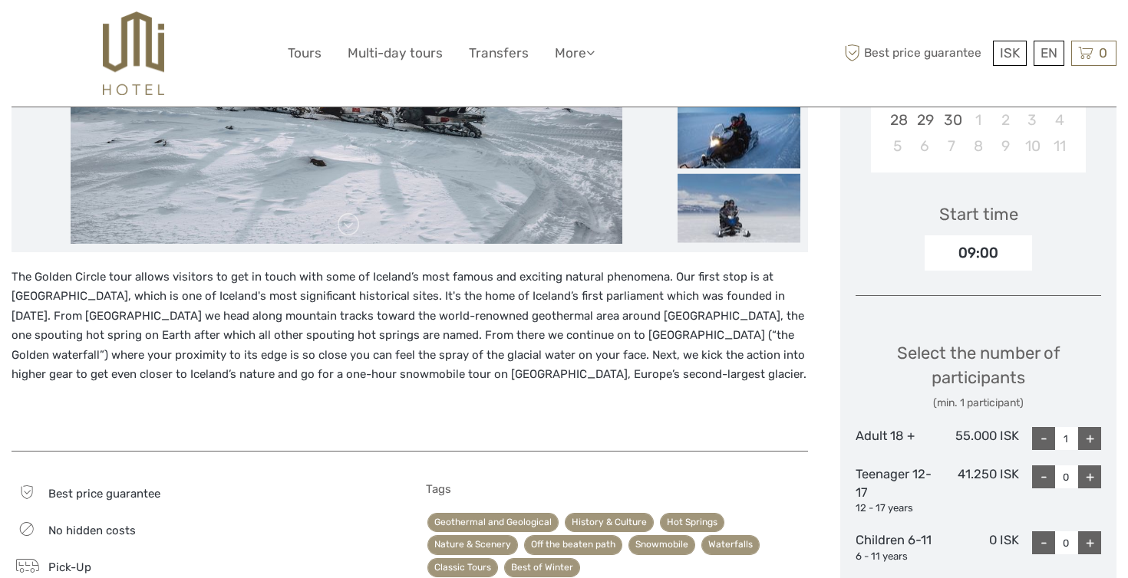
scroll to position [412, 0]
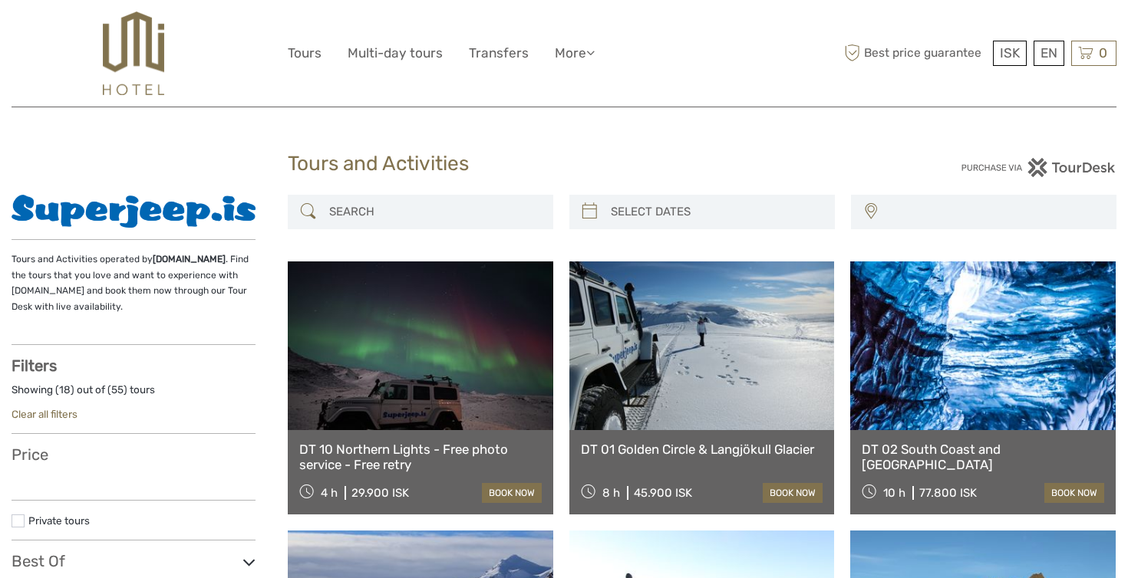
select select
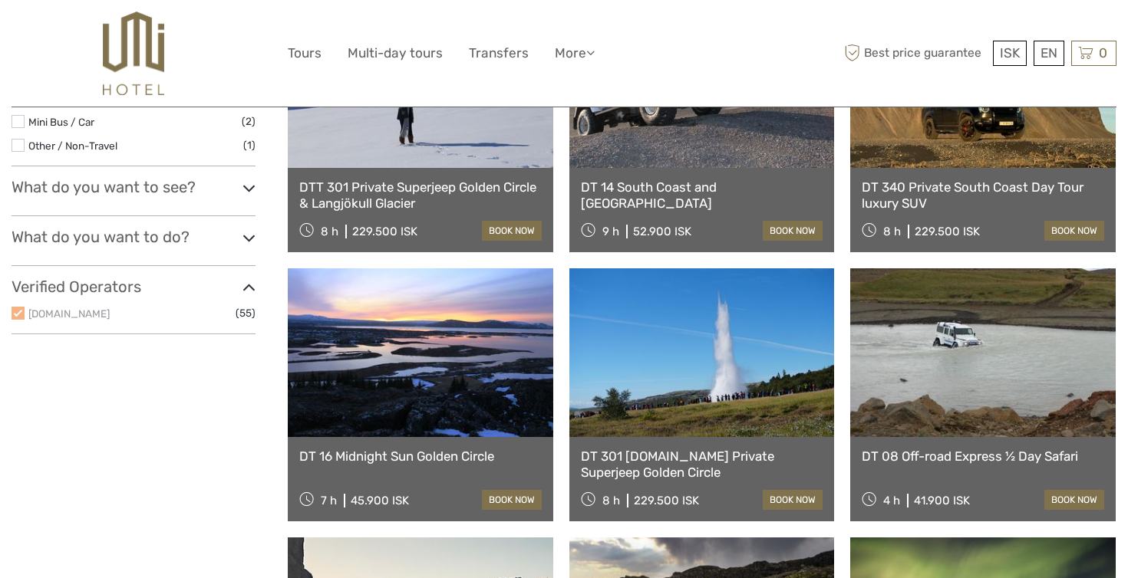
scroll to position [568, 0]
